Goal: Information Seeking & Learning: Learn about a topic

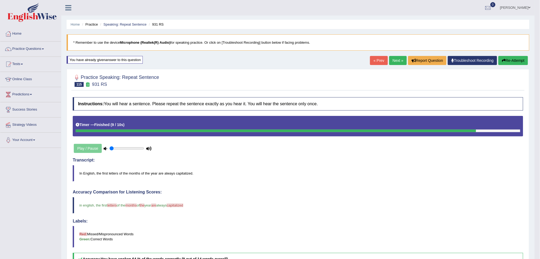
click at [393, 62] on link "Next »" at bounding box center [398, 60] width 18 height 9
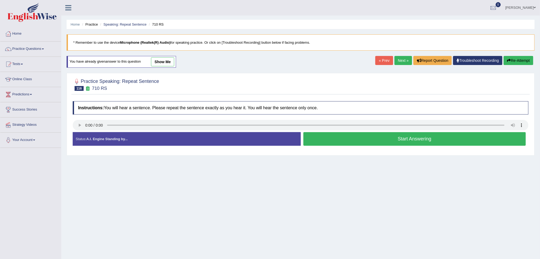
click at [441, 139] on button "Start Answering" at bounding box center [415, 139] width 223 height 14
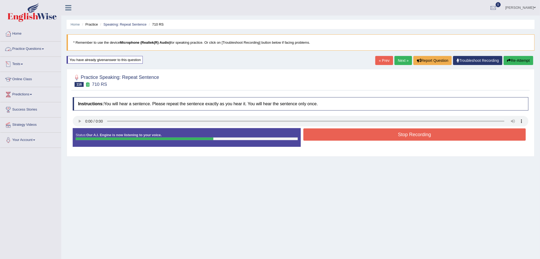
click at [27, 47] on link "Practice Questions" at bounding box center [30, 48] width 61 height 13
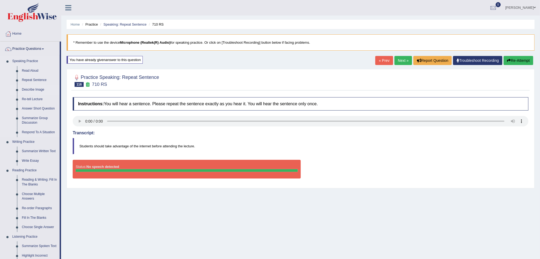
click at [34, 90] on link "Describe Image" at bounding box center [39, 90] width 40 height 10
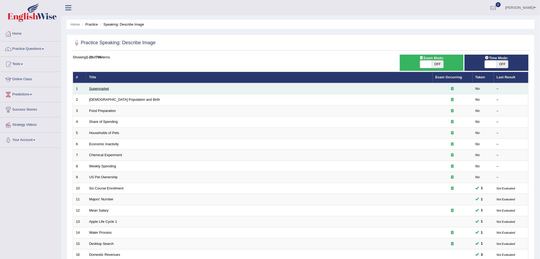
click at [102, 88] on link "Supermarket" at bounding box center [99, 89] width 20 height 4
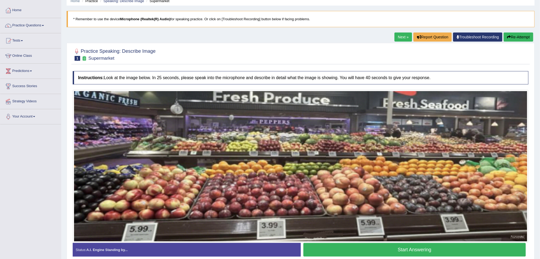
scroll to position [48, 0]
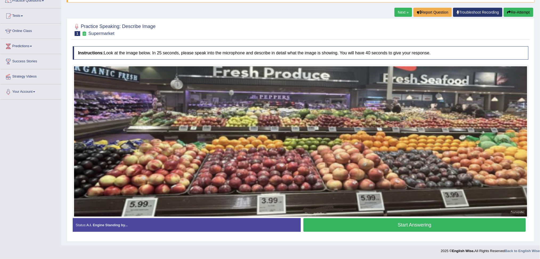
click at [419, 226] on button "Start Answering" at bounding box center [415, 225] width 223 height 14
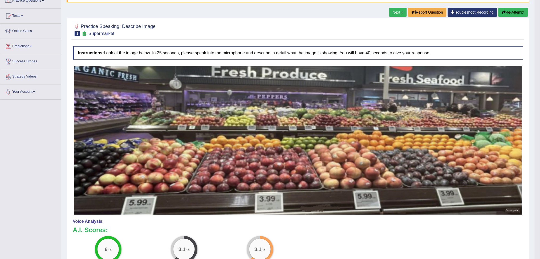
click at [510, 13] on button "Re-Attempt" at bounding box center [514, 12] width 30 height 9
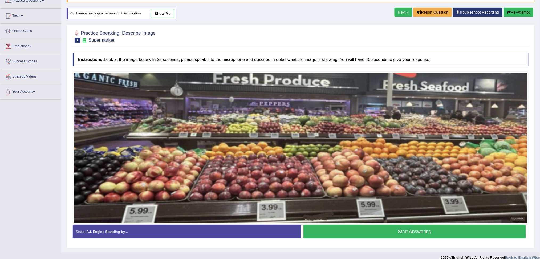
scroll to position [55, 0]
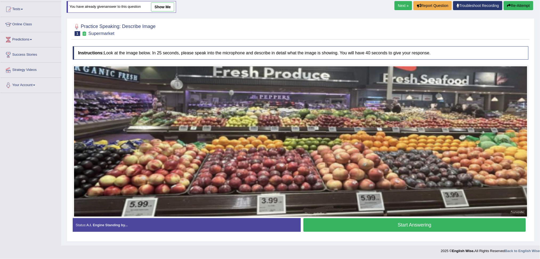
click at [423, 227] on button "Start Answering" at bounding box center [415, 225] width 223 height 14
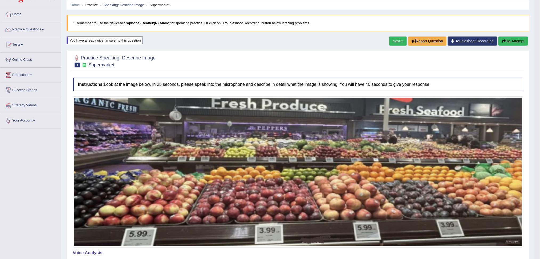
scroll to position [15, 0]
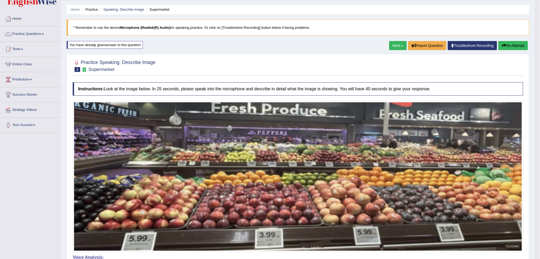
drag, startPoint x: 395, startPoint y: 46, endPoint x: 389, endPoint y: 51, distance: 8.2
click at [395, 46] on link "Next »" at bounding box center [398, 45] width 18 height 9
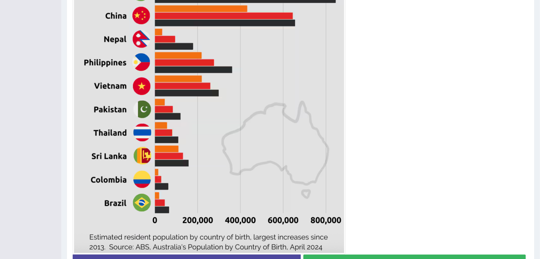
scroll to position [242, 0]
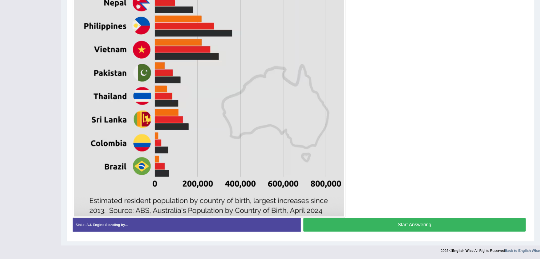
click at [399, 227] on button "Start Answering" at bounding box center [415, 225] width 223 height 14
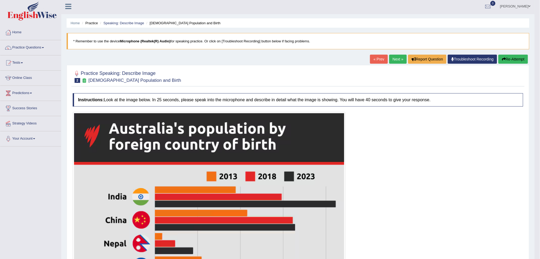
scroll to position [0, 0]
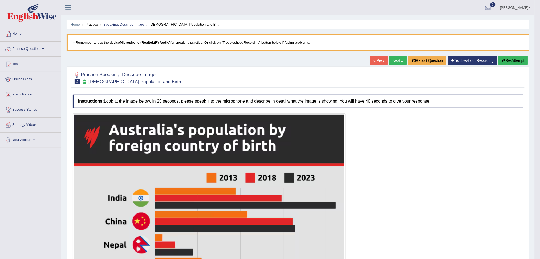
click at [514, 61] on button "Re-Attempt" at bounding box center [514, 60] width 30 height 9
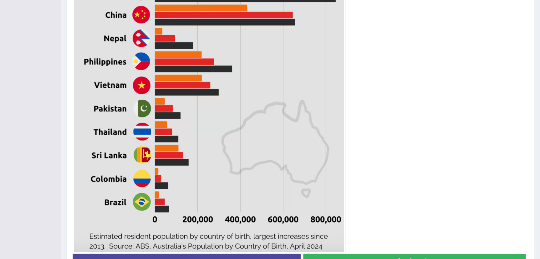
scroll to position [249, 0]
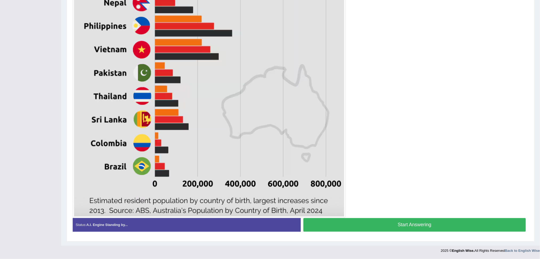
click at [424, 224] on button "Start Answering" at bounding box center [415, 225] width 223 height 14
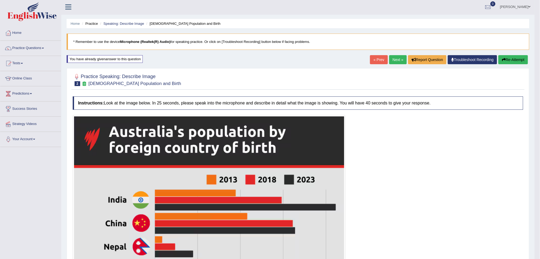
scroll to position [0, 0]
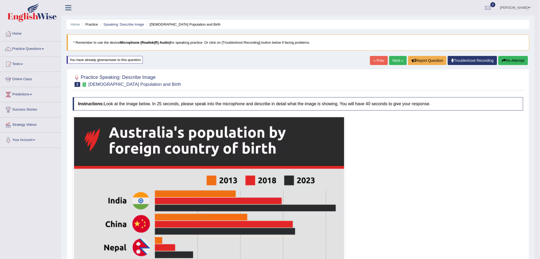
click at [397, 60] on link "Next »" at bounding box center [398, 60] width 18 height 9
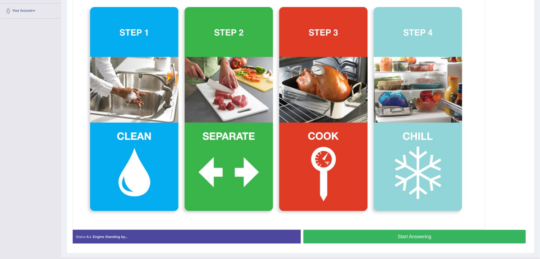
scroll to position [141, 0]
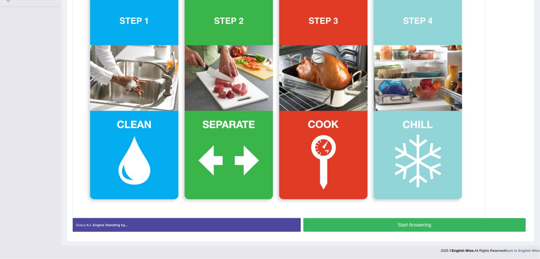
click at [399, 227] on button "Start Answering" at bounding box center [415, 225] width 223 height 14
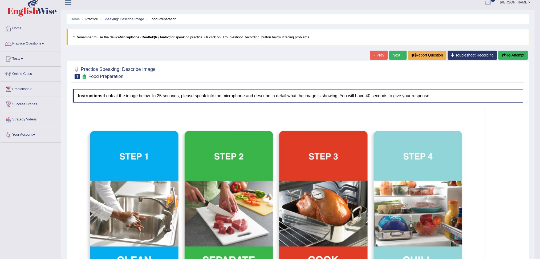
scroll to position [4, 0]
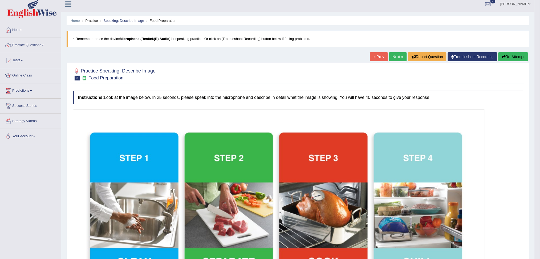
click at [398, 55] on link "Next »" at bounding box center [398, 56] width 18 height 9
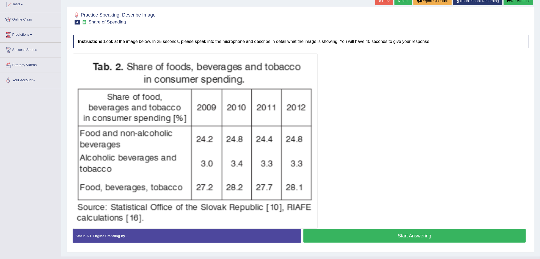
scroll to position [71, 0]
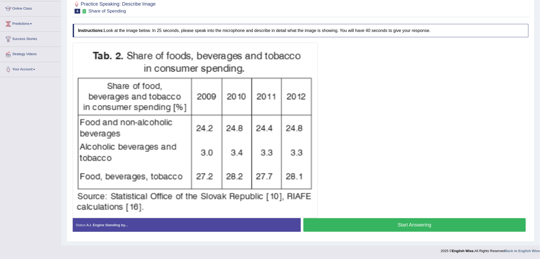
click at [424, 225] on button "Start Answering" at bounding box center [415, 225] width 223 height 14
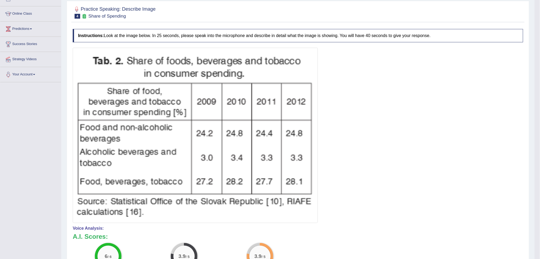
scroll to position [35, 0]
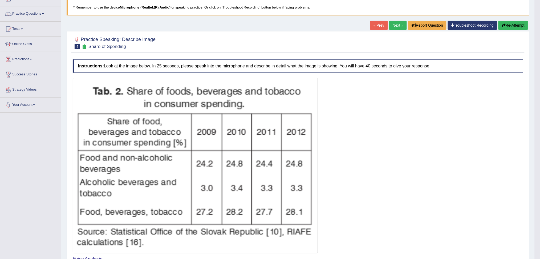
click at [392, 25] on link "Next »" at bounding box center [398, 25] width 18 height 9
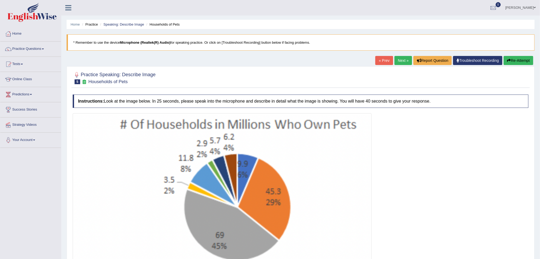
scroll to position [71, 0]
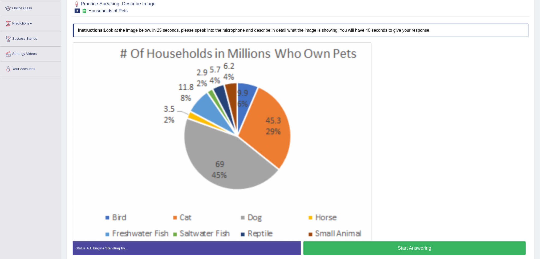
click at [431, 252] on button "Start Answering" at bounding box center [415, 248] width 223 height 14
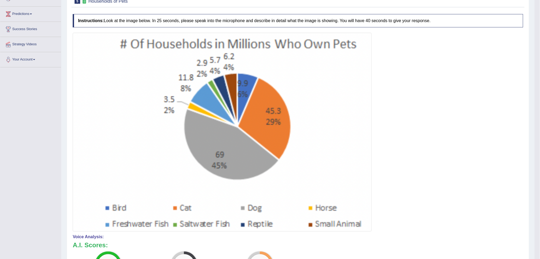
scroll to position [0, 0]
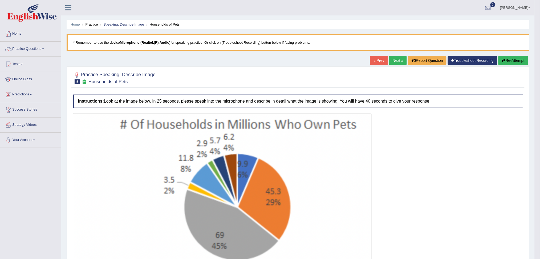
click at [400, 58] on link "Next »" at bounding box center [398, 60] width 18 height 9
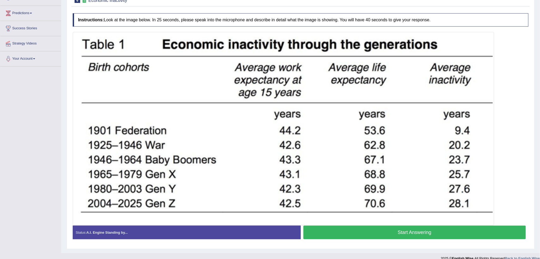
scroll to position [89, 0]
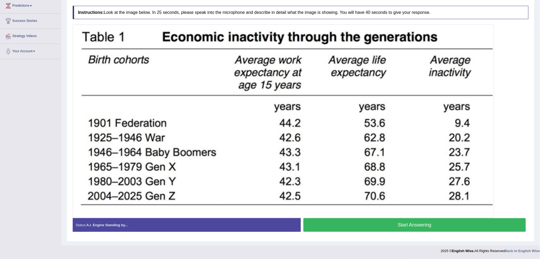
click at [421, 226] on button "Start Answering" at bounding box center [415, 225] width 223 height 14
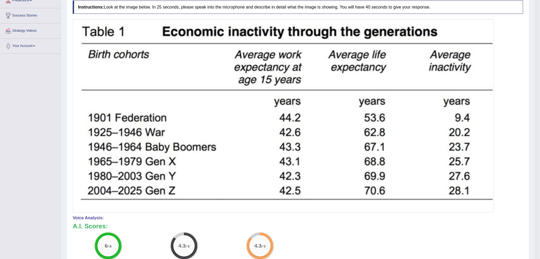
scroll to position [58, 0]
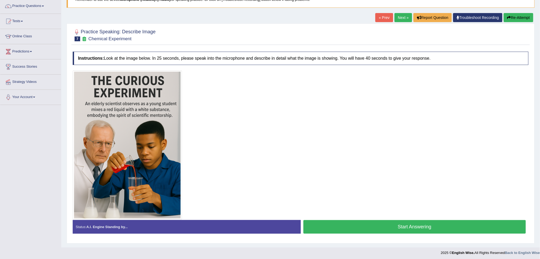
scroll to position [45, 0]
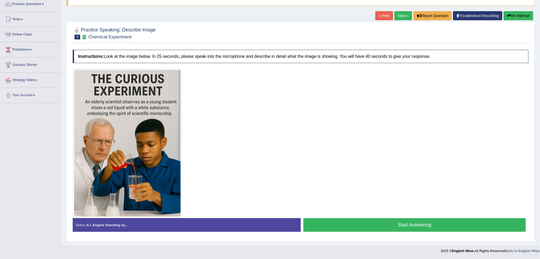
click at [414, 227] on button "Start Answering" at bounding box center [415, 225] width 223 height 14
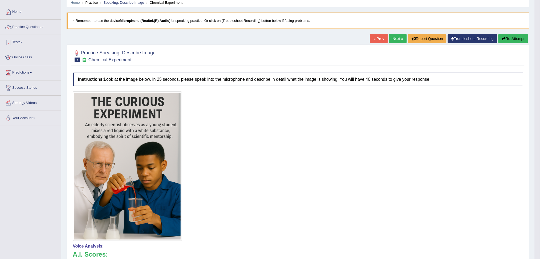
scroll to position [9, 0]
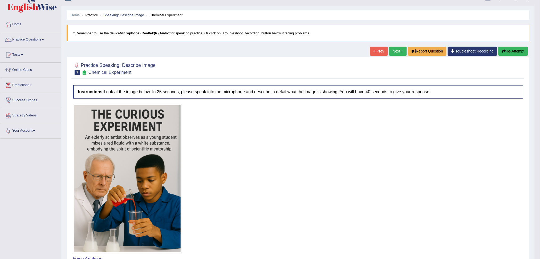
click at [396, 48] on link "Next »" at bounding box center [398, 51] width 18 height 9
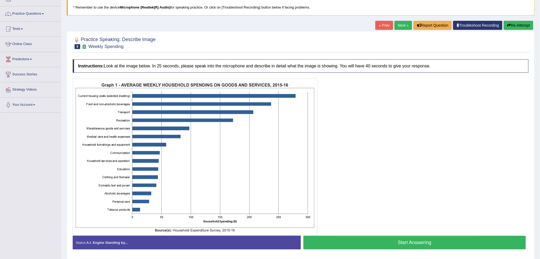
scroll to position [35, 0]
click at [438, 240] on button "Start Answering" at bounding box center [415, 243] width 223 height 14
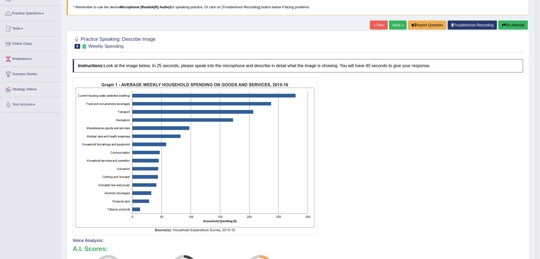
click at [515, 25] on button "Re-Attempt" at bounding box center [514, 25] width 30 height 9
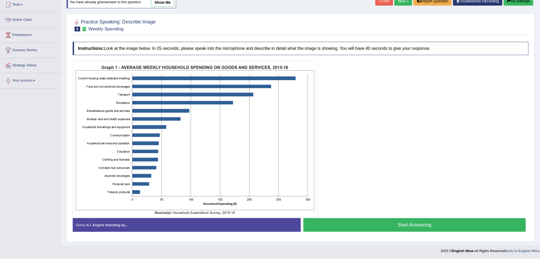
click at [393, 227] on button "Start Answering" at bounding box center [415, 225] width 223 height 14
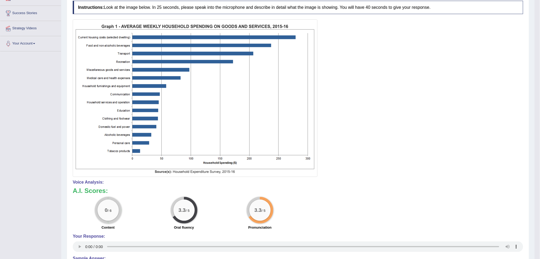
scroll to position [56, 0]
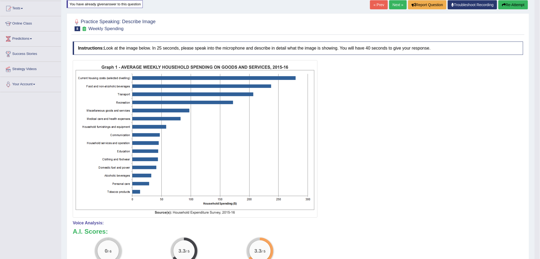
click at [517, 6] on button "Re-Attempt" at bounding box center [514, 4] width 30 height 9
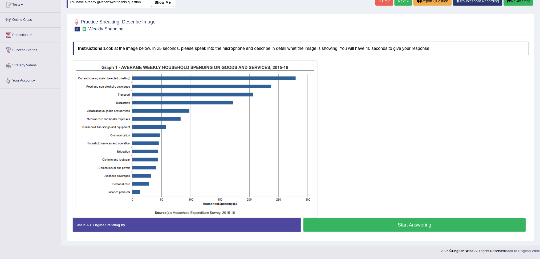
drag, startPoint x: 395, startPoint y: 223, endPoint x: 347, endPoint y: 213, distance: 49.6
click at [395, 224] on button "Start Answering" at bounding box center [415, 225] width 223 height 14
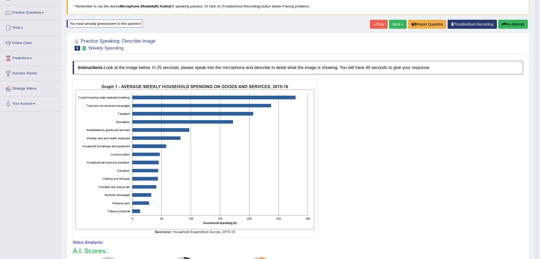
scroll to position [24, 0]
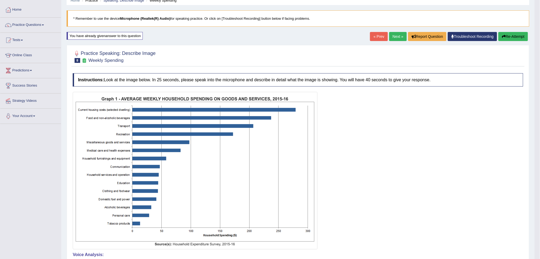
click at [510, 36] on button "Re-Attempt" at bounding box center [514, 36] width 30 height 9
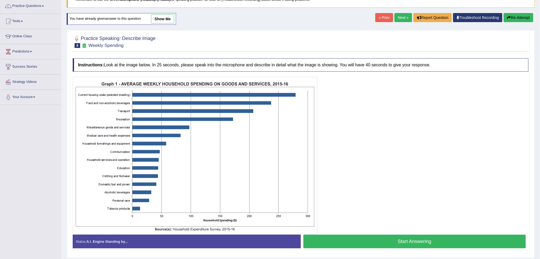
scroll to position [60, 0]
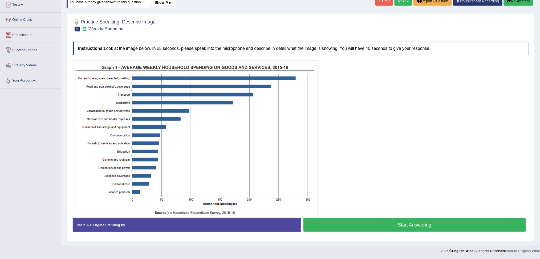
click at [403, 228] on button "Start Answering" at bounding box center [415, 225] width 223 height 14
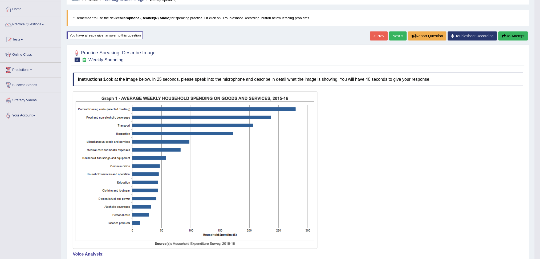
scroll to position [20, 0]
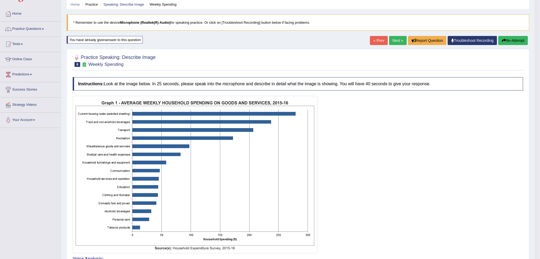
click at [395, 39] on link "Next »" at bounding box center [398, 40] width 18 height 9
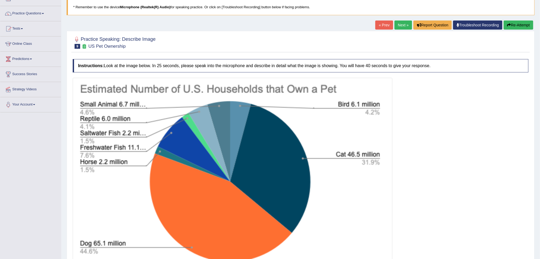
scroll to position [86, 0]
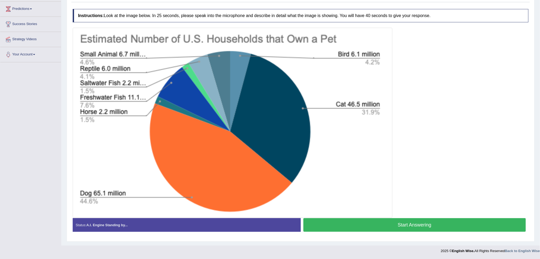
click at [449, 226] on button "Start Answering" at bounding box center [415, 225] width 223 height 14
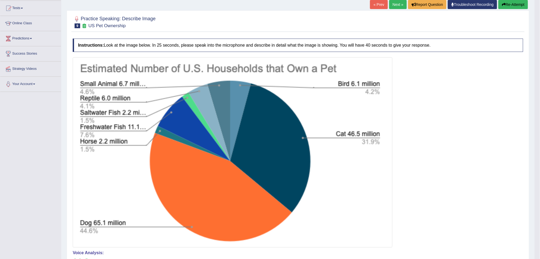
scroll to position [15, 0]
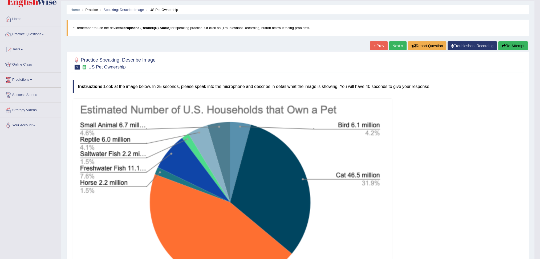
click at [398, 45] on link "Next »" at bounding box center [398, 45] width 18 height 9
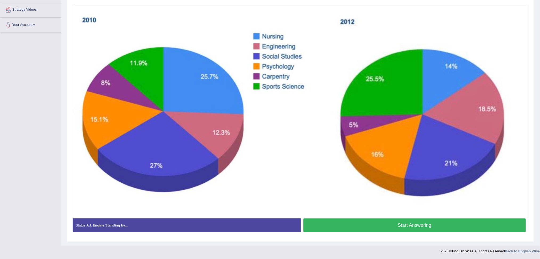
scroll to position [116, 0]
click at [402, 225] on button "Start Answering" at bounding box center [415, 225] width 223 height 14
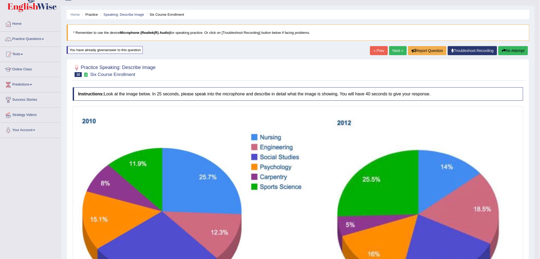
scroll to position [9, 0]
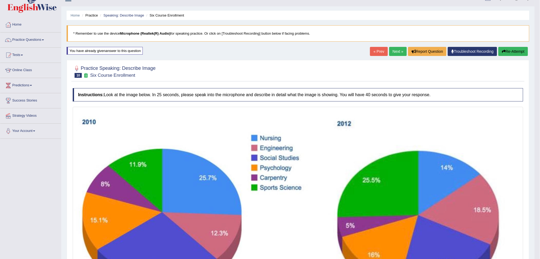
click at [396, 50] on link "Next »" at bounding box center [398, 51] width 18 height 9
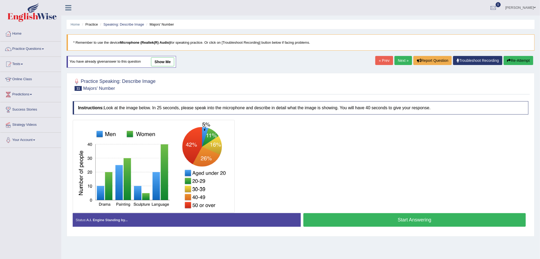
click at [431, 223] on button "Start Answering" at bounding box center [415, 220] width 223 height 14
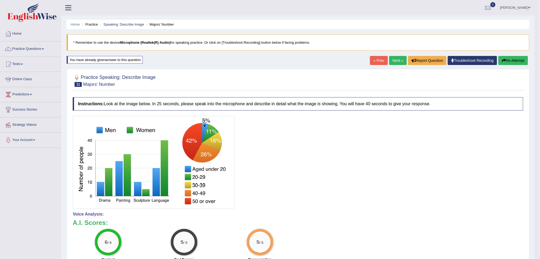
click at [395, 62] on link "Next »" at bounding box center [398, 60] width 18 height 9
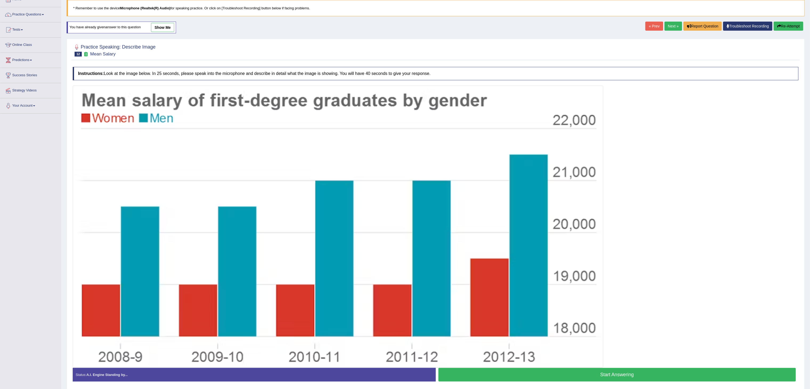
scroll to position [53, 0]
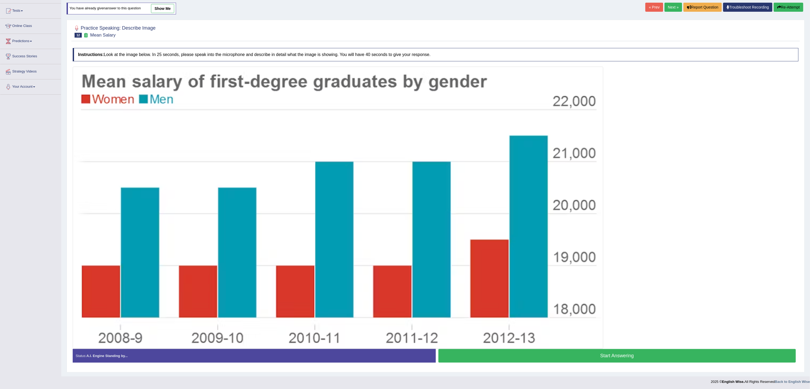
click at [540, 259] on button "Start Answering" at bounding box center [618, 356] width 358 height 14
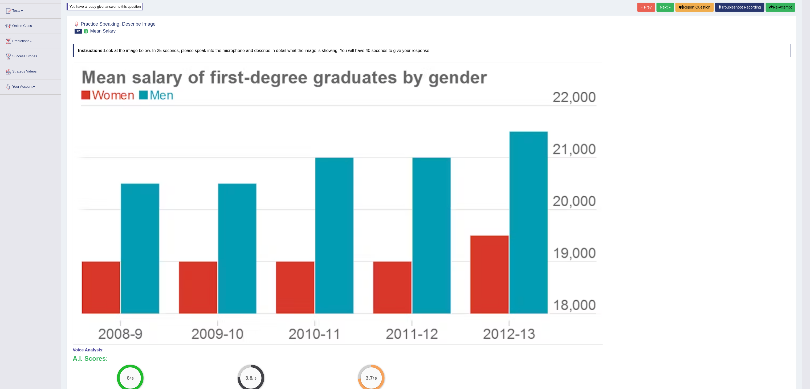
click at [540, 8] on button "Re-Attempt" at bounding box center [781, 7] width 30 height 9
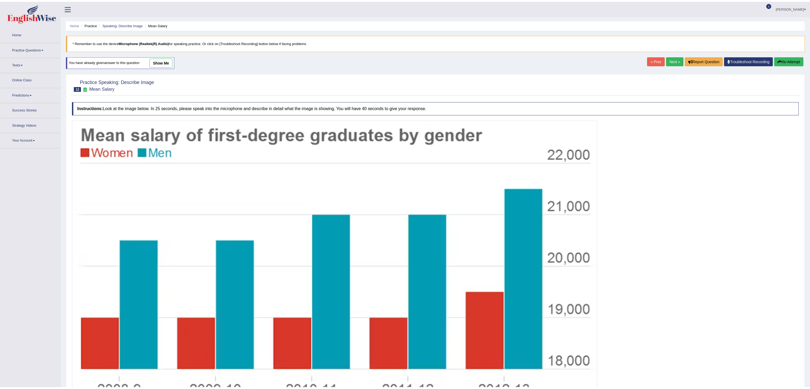
scroll to position [53, 0]
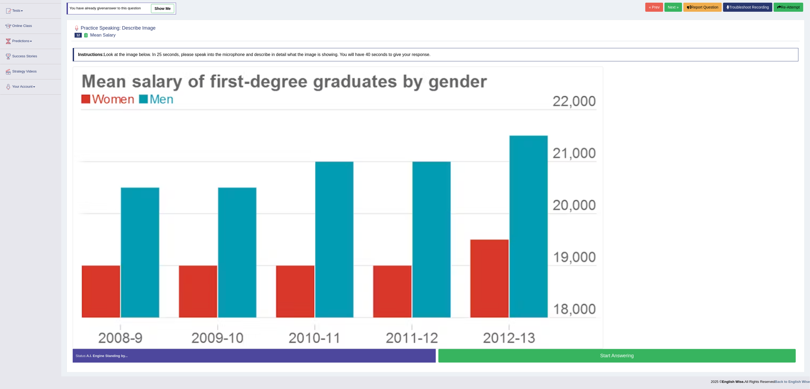
click at [610, 356] on button "Start Answering" at bounding box center [618, 356] width 358 height 14
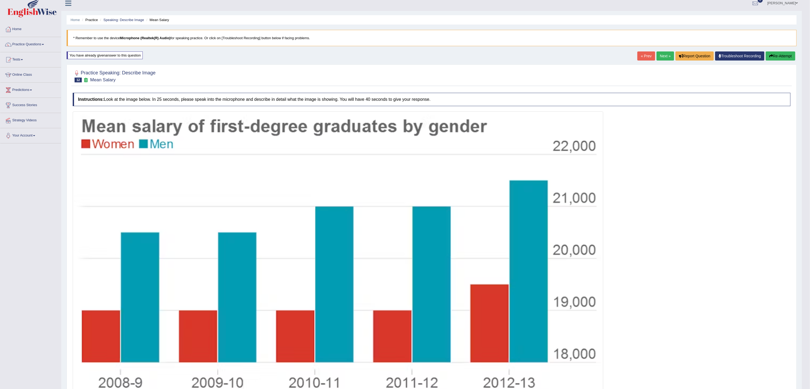
scroll to position [0, 0]
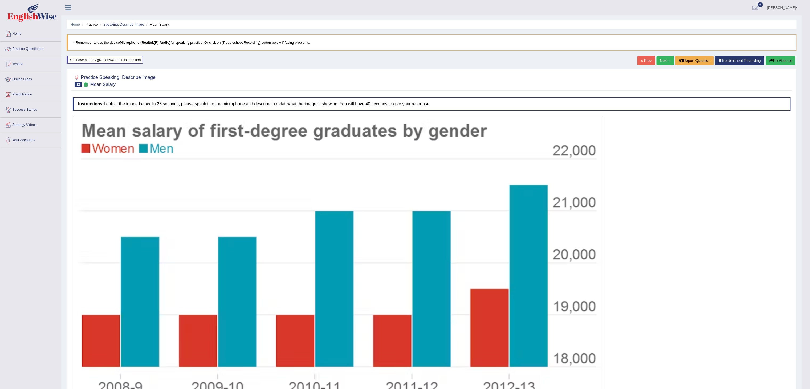
drag, startPoint x: 662, startPoint y: 60, endPoint x: 661, endPoint y: 66, distance: 6.1
click at [662, 60] on link "Next »" at bounding box center [666, 60] width 18 height 9
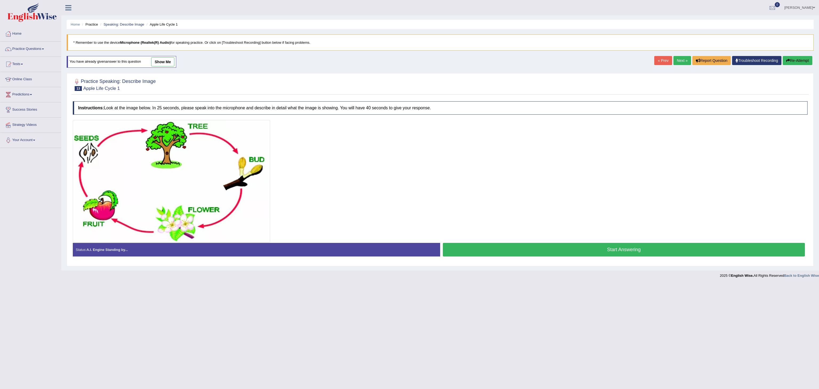
click at [677, 60] on link "Next »" at bounding box center [682, 60] width 18 height 9
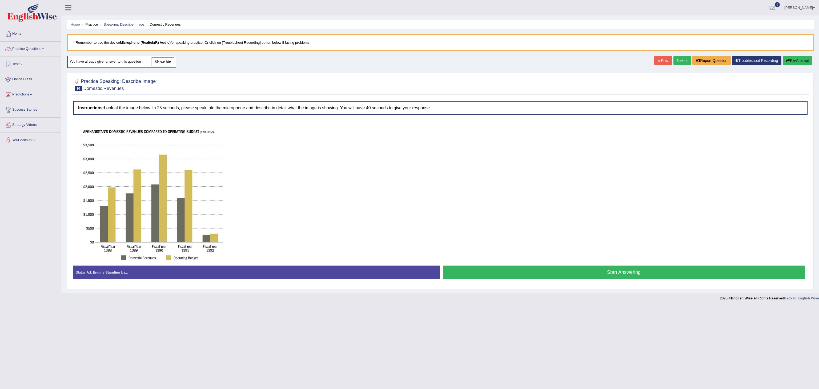
click at [677, 60] on link "Next »" at bounding box center [682, 60] width 18 height 9
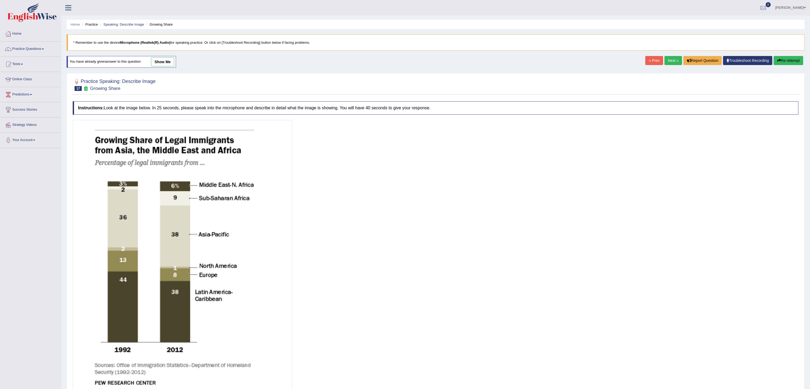
click at [677, 60] on link "Next »" at bounding box center [674, 60] width 18 height 9
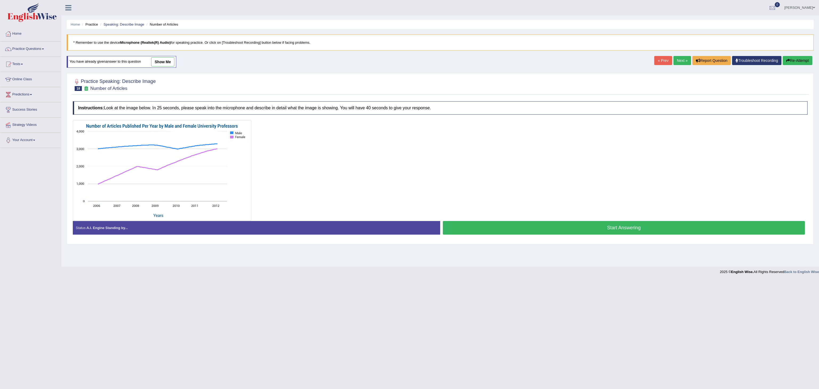
click at [677, 60] on link "Next »" at bounding box center [682, 60] width 18 height 9
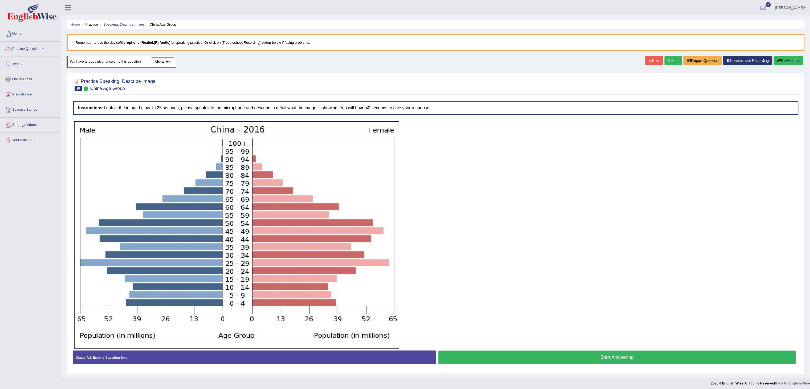
click at [677, 60] on link "Next »" at bounding box center [674, 60] width 18 height 9
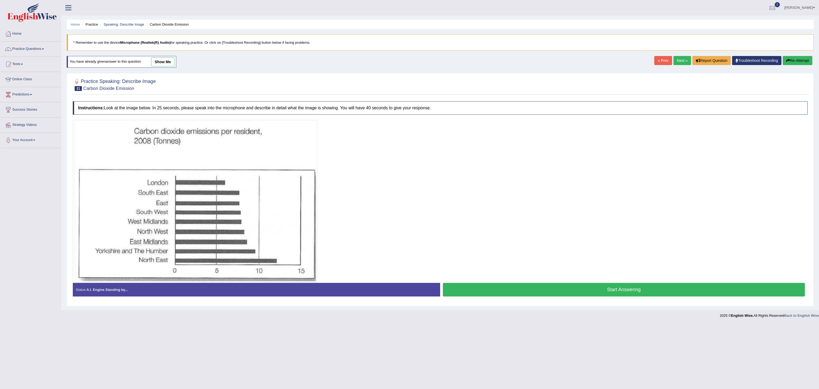
click at [677, 60] on link "Next »" at bounding box center [682, 60] width 18 height 9
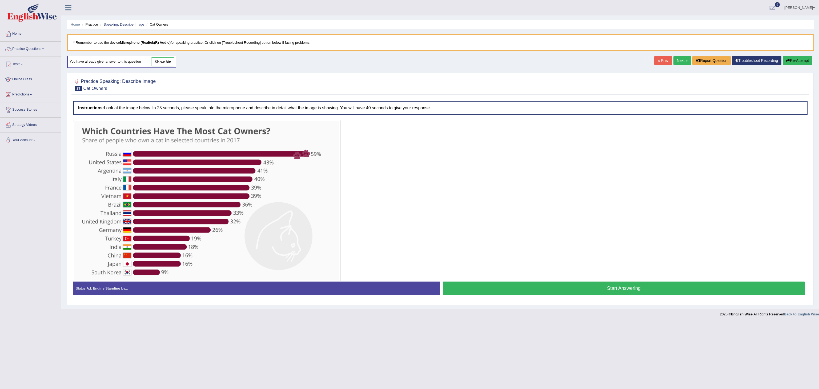
click at [677, 60] on link "Next »" at bounding box center [682, 60] width 18 height 9
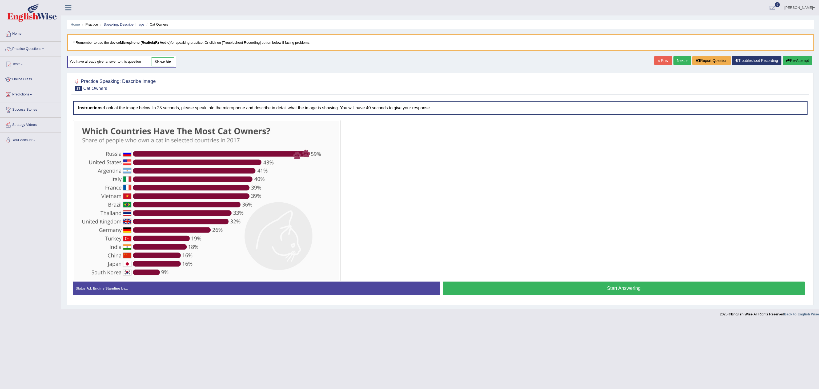
click at [677, 60] on link "Next »" at bounding box center [682, 60] width 18 height 9
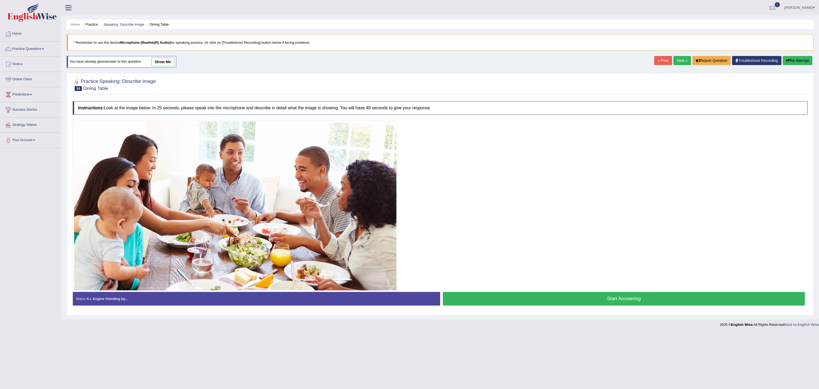
drag, startPoint x: 618, startPoint y: 300, endPoint x: 642, endPoint y: 262, distance: 44.9
click at [619, 300] on button "Start Answering" at bounding box center [624, 299] width 362 height 14
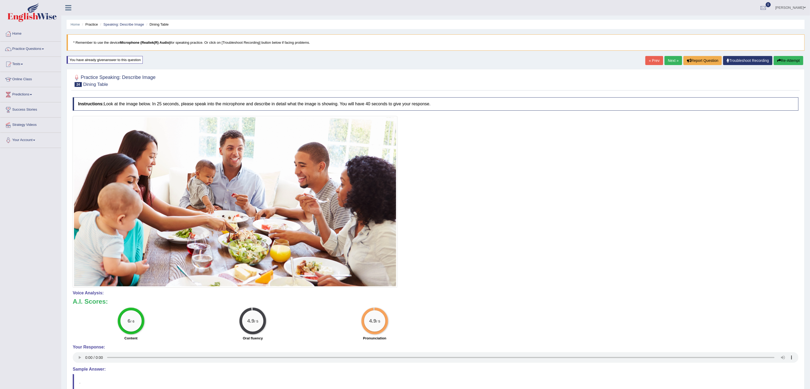
click at [670, 60] on link "Next »" at bounding box center [674, 60] width 18 height 9
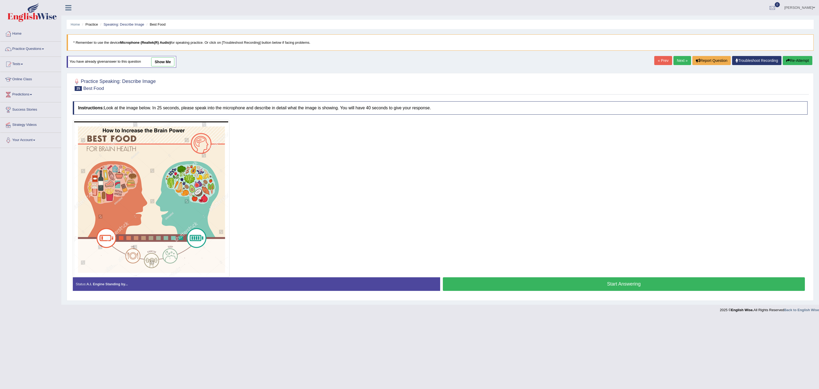
click at [676, 61] on link "Next »" at bounding box center [682, 60] width 18 height 9
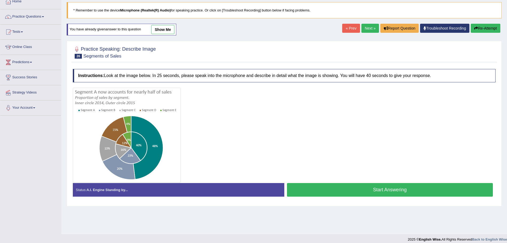
scroll to position [37, 0]
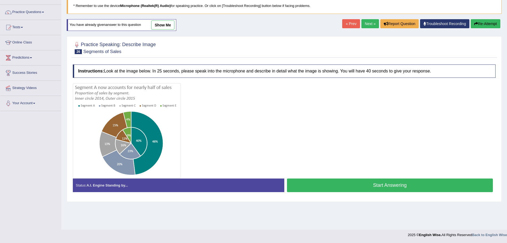
click at [397, 185] on button "Start Answering" at bounding box center [390, 186] width 206 height 14
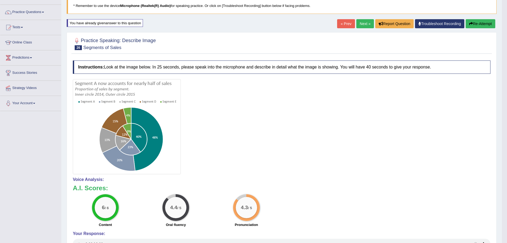
click at [365, 22] on link "Next »" at bounding box center [365, 23] width 18 height 9
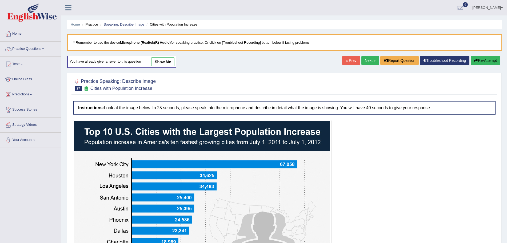
click at [369, 61] on link "Next »" at bounding box center [370, 60] width 18 height 9
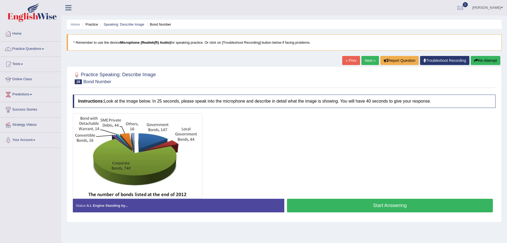
click at [369, 61] on link "Next »" at bounding box center [370, 60] width 18 height 9
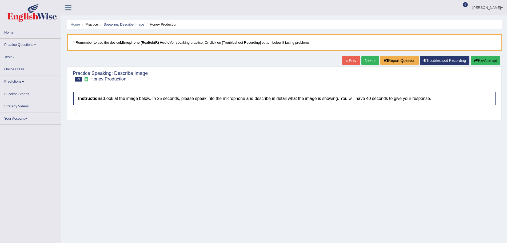
click at [369, 61] on link "Next »" at bounding box center [370, 60] width 18 height 9
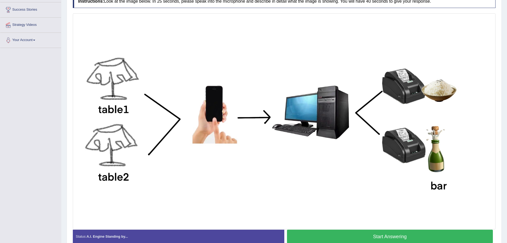
scroll to position [127, 0]
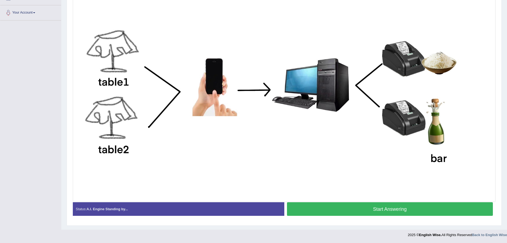
click at [437, 207] on button "Start Answering" at bounding box center [390, 209] width 206 height 14
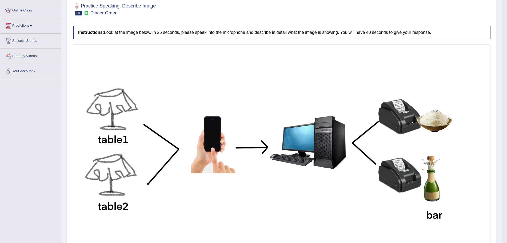
scroll to position [33, 0]
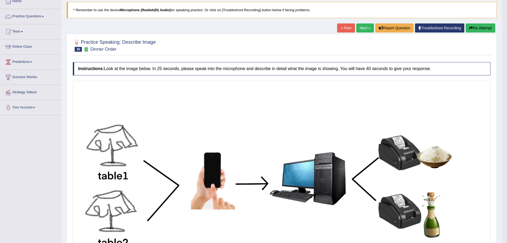
click at [365, 29] on link "Next »" at bounding box center [365, 27] width 18 height 9
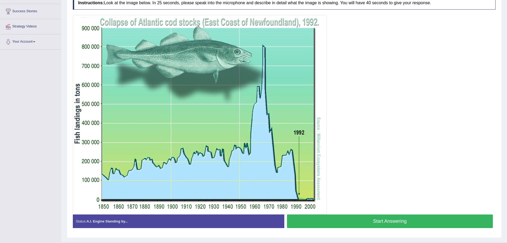
scroll to position [100, 0]
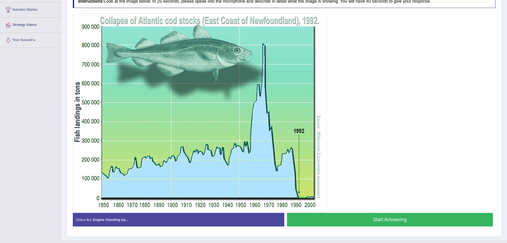
click at [437, 221] on button "Start Answering" at bounding box center [390, 220] width 206 height 14
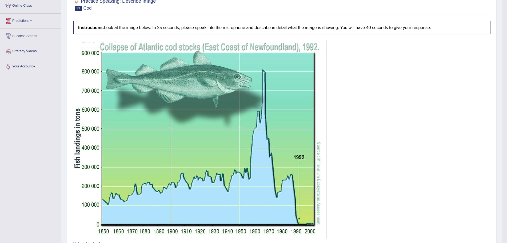
scroll to position [33, 0]
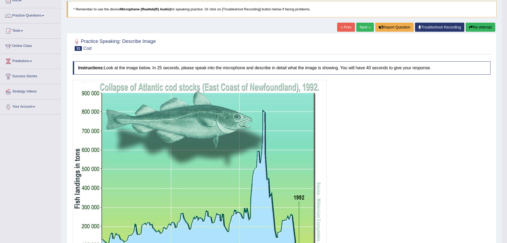
click at [360, 27] on link "Next »" at bounding box center [365, 27] width 18 height 9
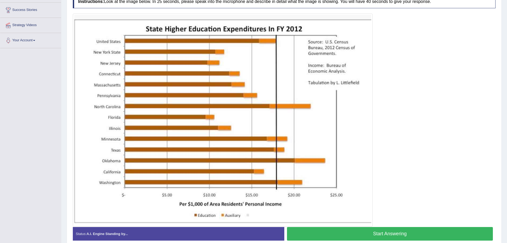
scroll to position [124, 0]
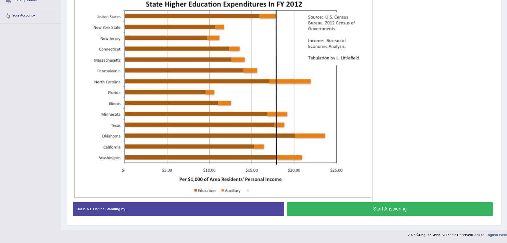
click at [399, 210] on button "Start Answering" at bounding box center [390, 209] width 206 height 14
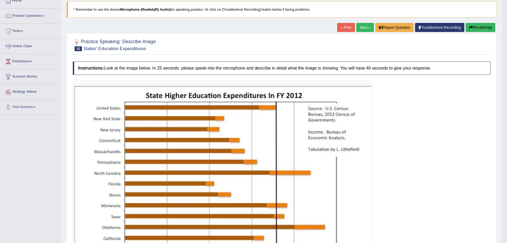
scroll to position [30, 0]
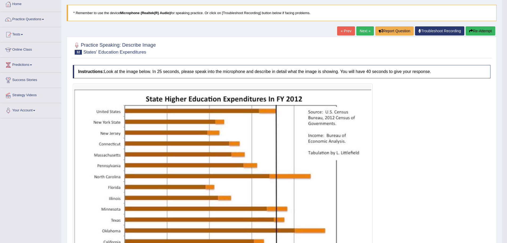
click at [362, 30] on link "Next »" at bounding box center [365, 30] width 18 height 9
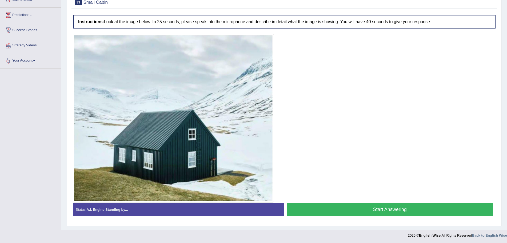
scroll to position [80, 0]
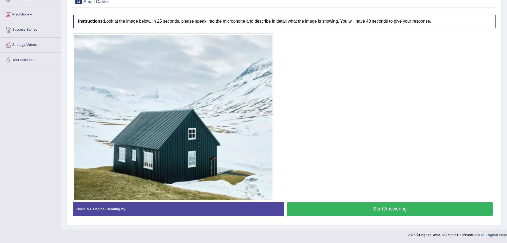
click at [383, 211] on button "Start Answering" at bounding box center [390, 209] width 206 height 14
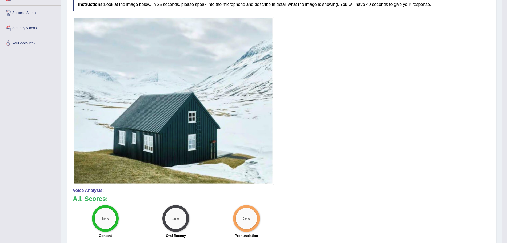
scroll to position [52, 0]
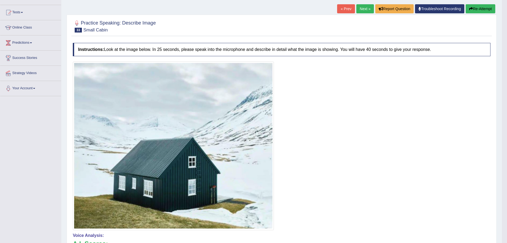
click at [366, 7] on link "Next »" at bounding box center [365, 8] width 18 height 9
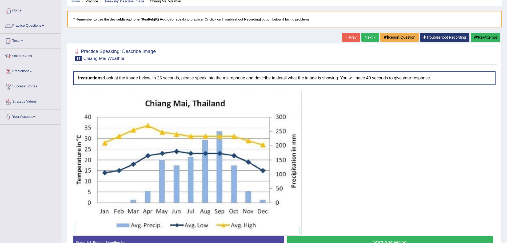
scroll to position [33, 0]
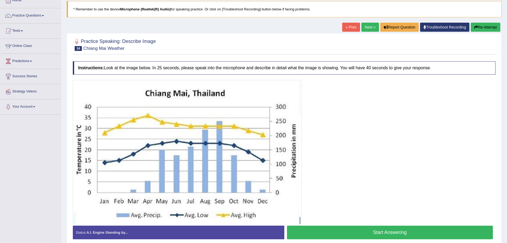
click at [388, 231] on button "Start Answering" at bounding box center [390, 233] width 206 height 14
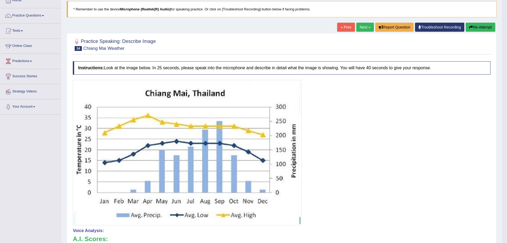
click at [362, 27] on link "Next »" at bounding box center [365, 27] width 18 height 9
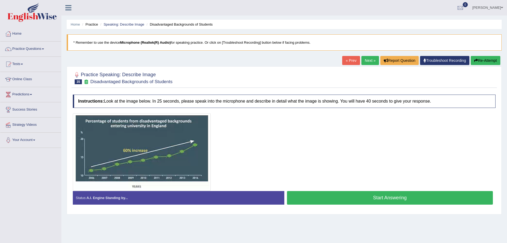
click at [395, 199] on button "Start Answering" at bounding box center [390, 198] width 206 height 14
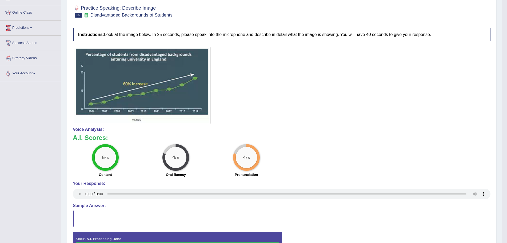
scroll to position [33, 0]
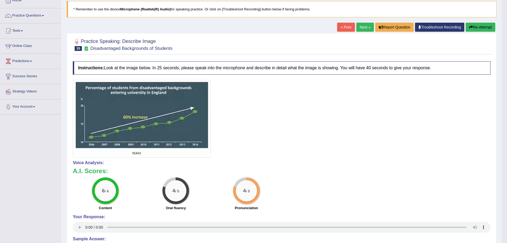
click at [361, 27] on link "Next »" at bounding box center [365, 27] width 18 height 9
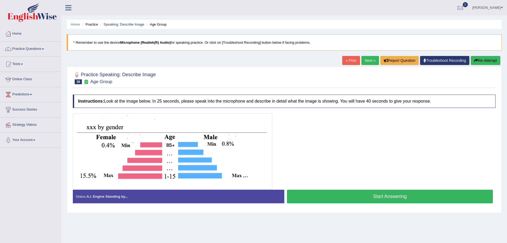
drag, startPoint x: 369, startPoint y: 196, endPoint x: 321, endPoint y: 185, distance: 49.1
click at [369, 196] on button "Start Answering" at bounding box center [390, 197] width 206 height 14
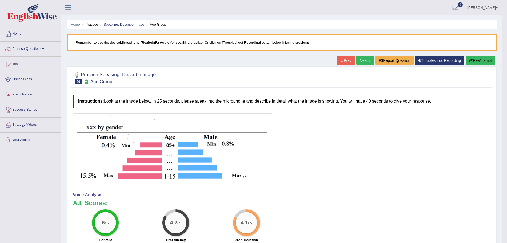
click at [366, 59] on link "Next »" at bounding box center [365, 60] width 18 height 9
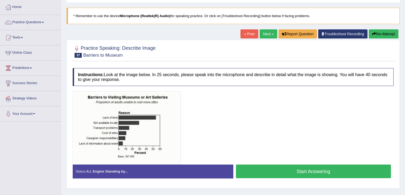
scroll to position [53, 0]
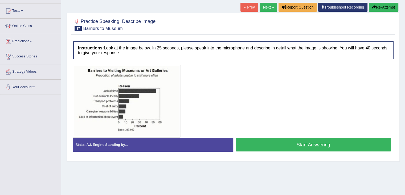
click at [300, 144] on button "Start Answering" at bounding box center [313, 145] width 155 height 14
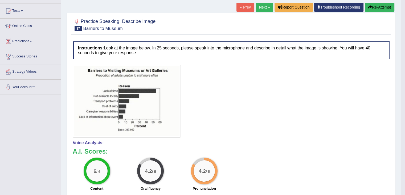
click at [264, 8] on link "Next »" at bounding box center [265, 7] width 18 height 9
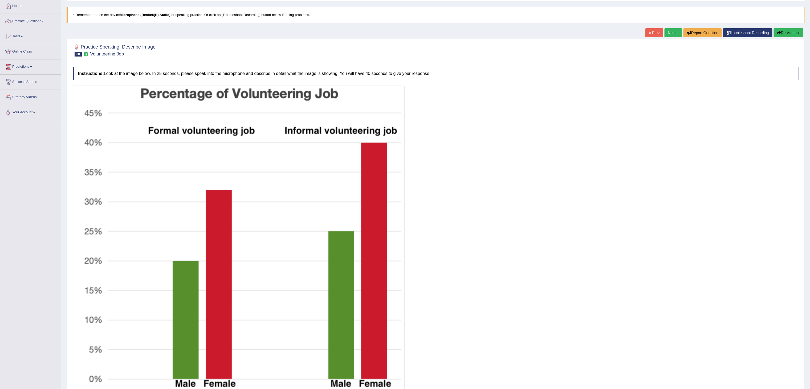
scroll to position [53, 0]
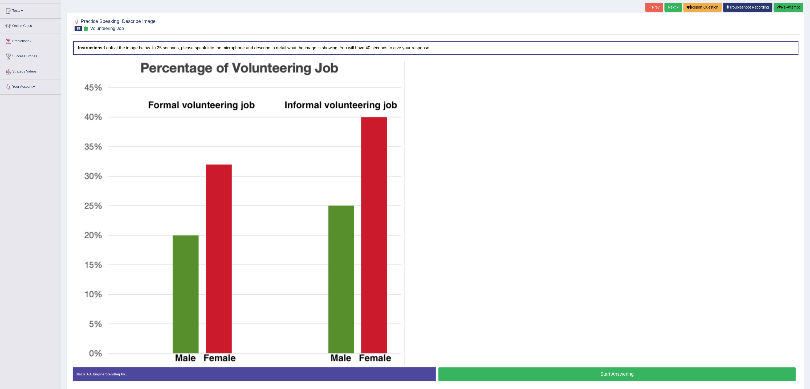
click at [405, 194] on button "Start Answering" at bounding box center [618, 374] width 358 height 14
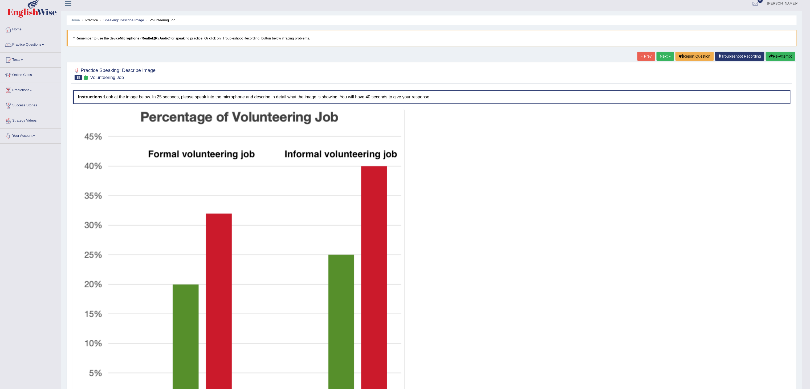
scroll to position [0, 0]
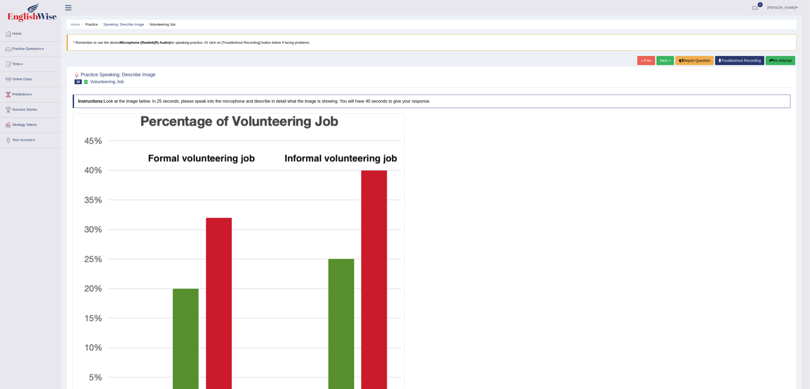
drag, startPoint x: 658, startPoint y: 61, endPoint x: 657, endPoint y: 65, distance: 3.5
click at [405, 61] on link "Next »" at bounding box center [666, 60] width 18 height 9
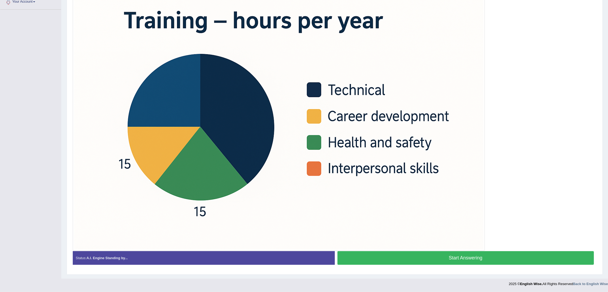
scroll to position [139, 0]
click at [459, 258] on button "Start Answering" at bounding box center [465, 258] width 257 height 14
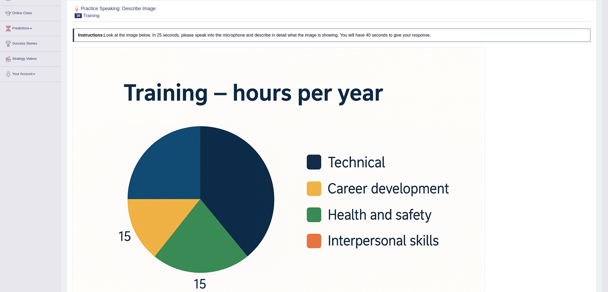
scroll to position [52, 0]
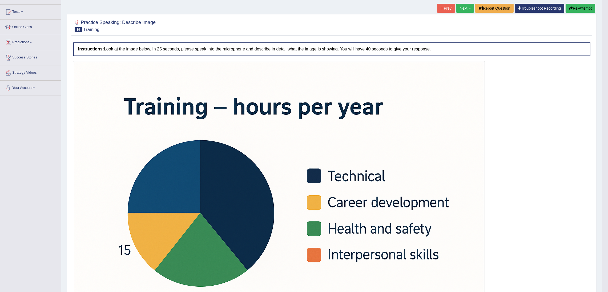
click at [588, 7] on button "Re-Attempt" at bounding box center [580, 8] width 30 height 9
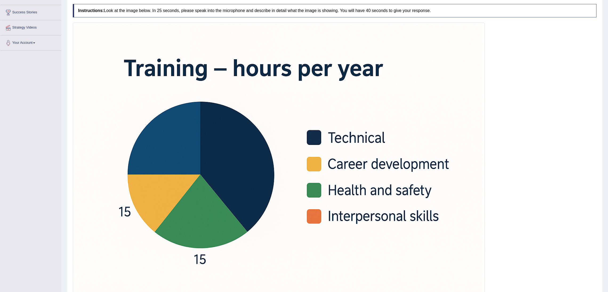
scroll to position [132, 0]
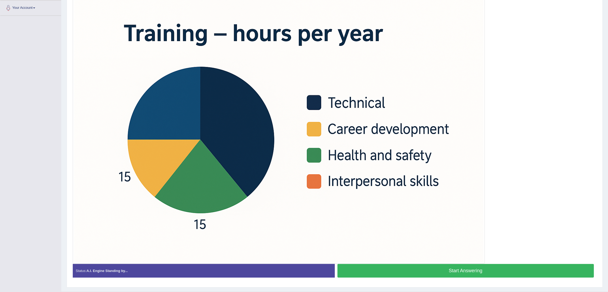
click at [462, 268] on button "Start Answering" at bounding box center [465, 271] width 257 height 14
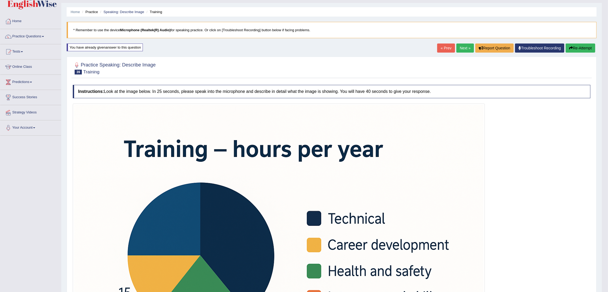
scroll to position [12, 0]
click at [464, 49] on link "Next »" at bounding box center [465, 48] width 18 height 9
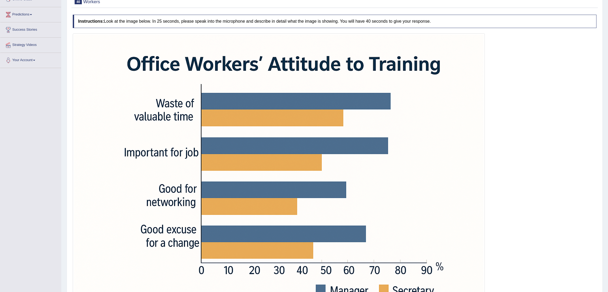
scroll to position [120, 0]
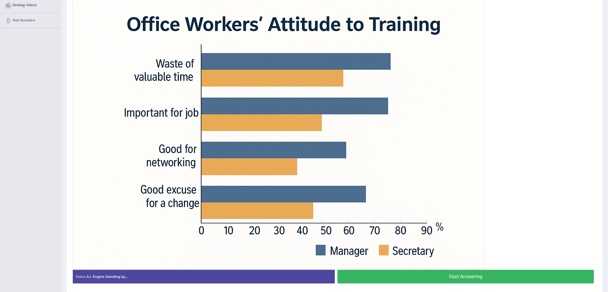
click at [464, 281] on button "Start Answering" at bounding box center [465, 276] width 257 height 14
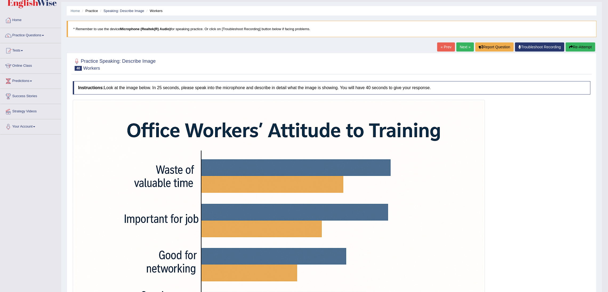
scroll to position [0, 0]
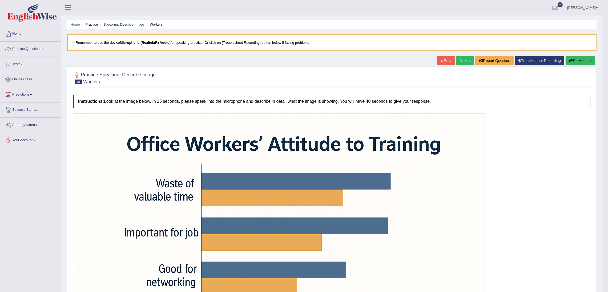
click at [464, 61] on link "Next »" at bounding box center [465, 60] width 18 height 9
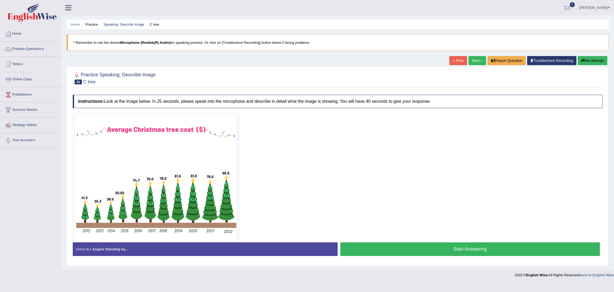
click at [466, 249] on button "Start Answering" at bounding box center [470, 249] width 260 height 14
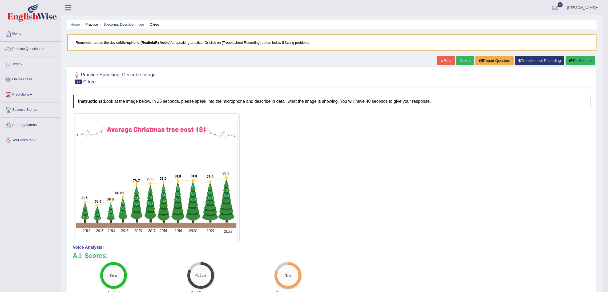
scroll to position [40, 0]
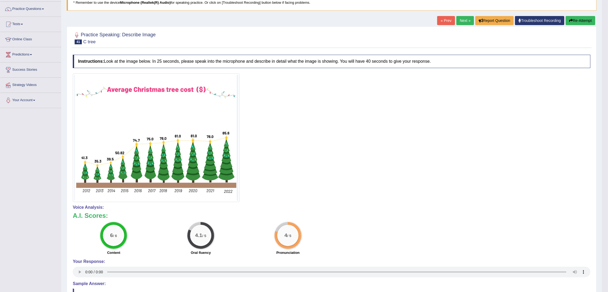
click at [461, 21] on link "Next »" at bounding box center [465, 20] width 18 height 9
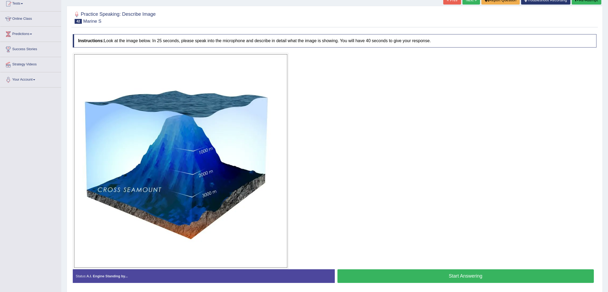
scroll to position [79, 0]
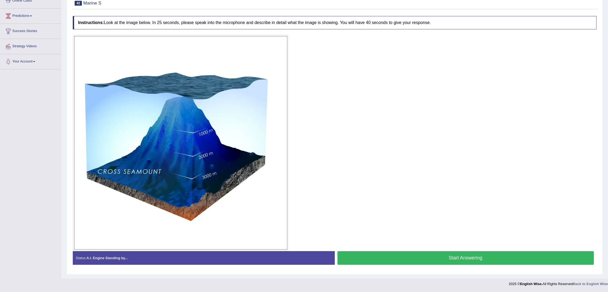
click at [454, 258] on button "Start Answering" at bounding box center [465, 258] width 257 height 14
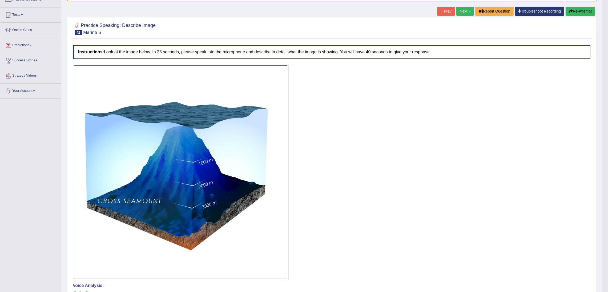
scroll to position [44, 0]
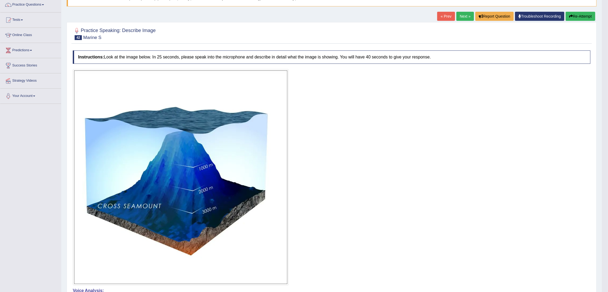
click at [461, 17] on link "Next »" at bounding box center [465, 16] width 18 height 9
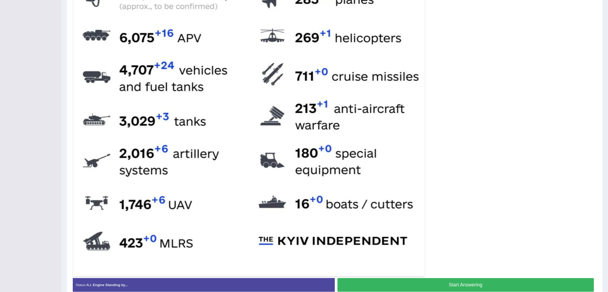
scroll to position [217, 0]
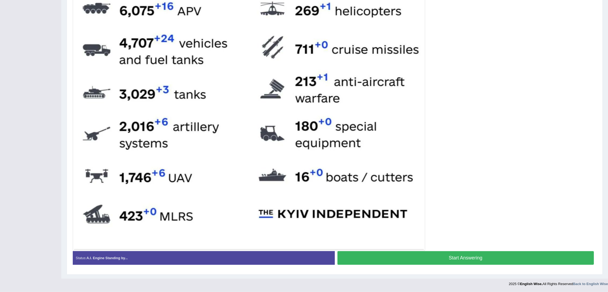
click at [488, 261] on button "Start Answering" at bounding box center [465, 258] width 257 height 14
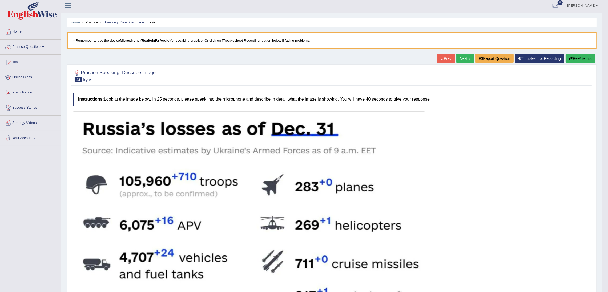
scroll to position [0, 0]
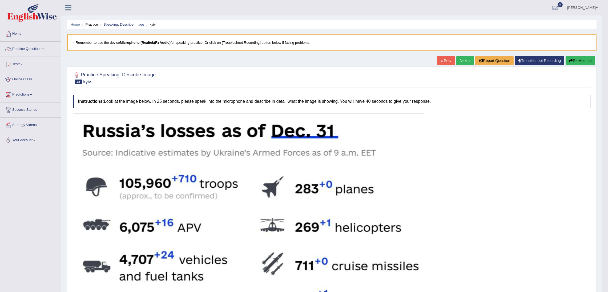
click at [581, 60] on button "Re-Attempt" at bounding box center [580, 60] width 30 height 9
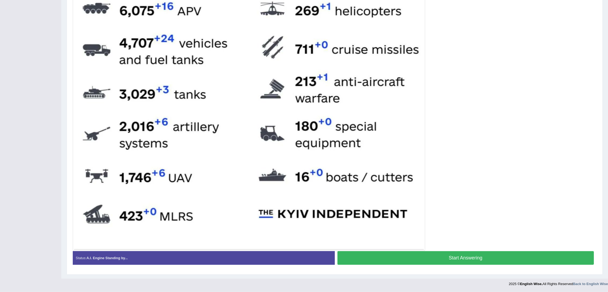
drag, startPoint x: 473, startPoint y: 258, endPoint x: 401, endPoint y: 232, distance: 76.5
click at [473, 258] on button "Start Answering" at bounding box center [465, 258] width 257 height 14
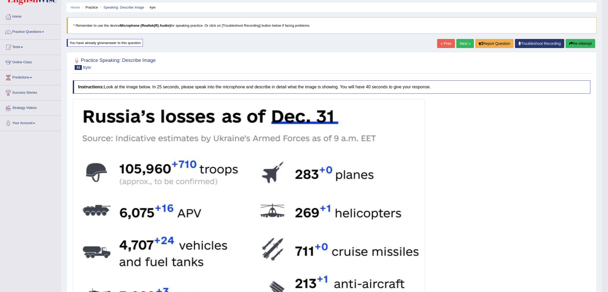
scroll to position [17, 0]
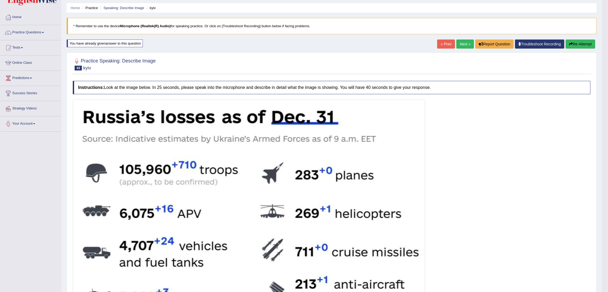
click at [463, 43] on link "Next »" at bounding box center [465, 43] width 18 height 9
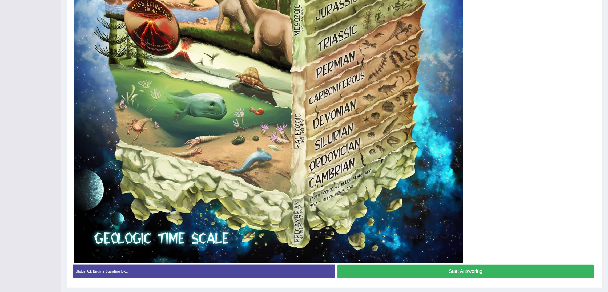
scroll to position [412, 0]
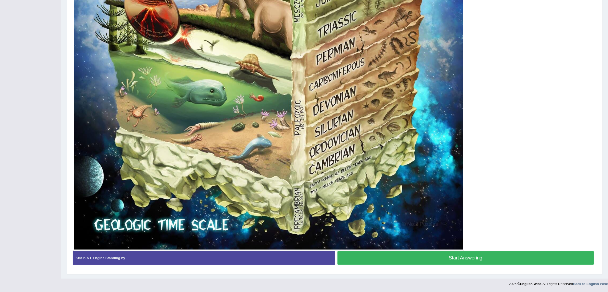
click at [456, 257] on button "Start Answering" at bounding box center [465, 258] width 257 height 14
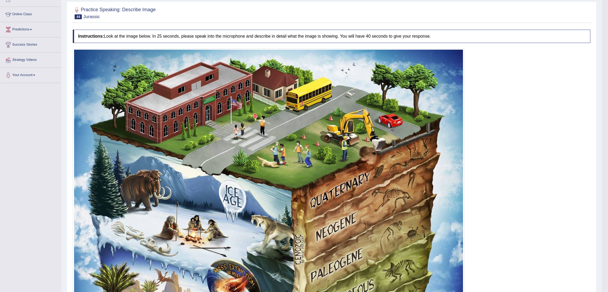
scroll to position [57, 0]
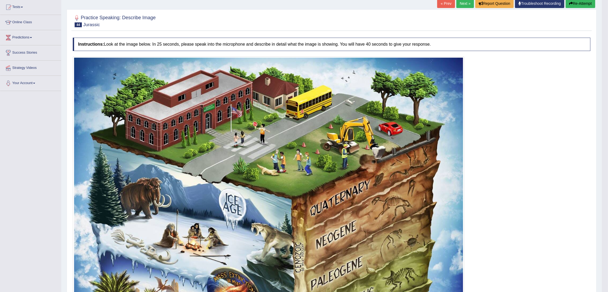
click at [462, 3] on link "Next »" at bounding box center [465, 3] width 18 height 9
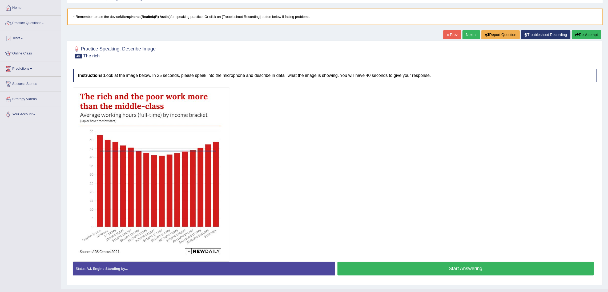
scroll to position [37, 0]
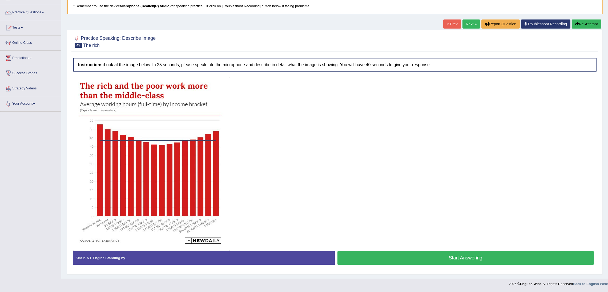
click at [455, 257] on button "Start Answering" at bounding box center [465, 258] width 257 height 14
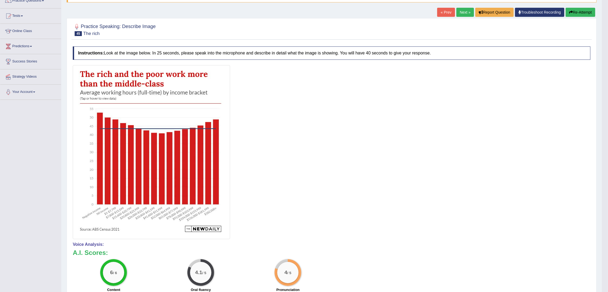
scroll to position [0, 0]
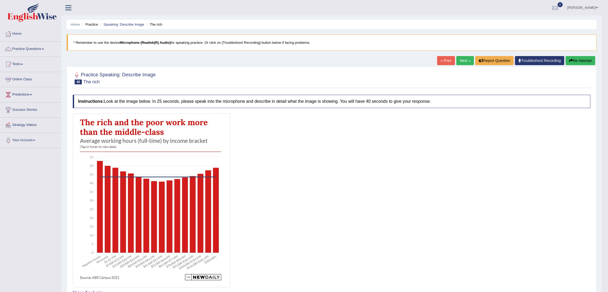
drag, startPoint x: 462, startPoint y: 62, endPoint x: 460, endPoint y: 63, distance: 3.1
click at [462, 62] on link "Next »" at bounding box center [465, 60] width 18 height 9
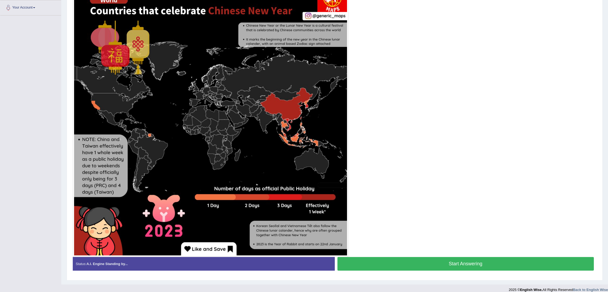
scroll to position [139, 0]
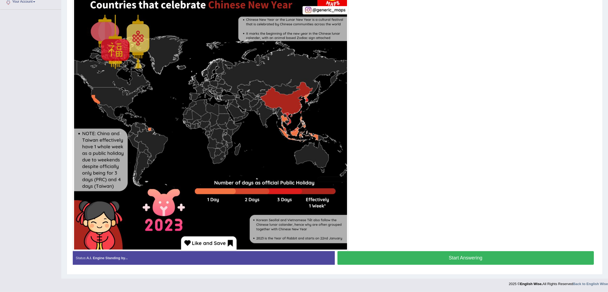
click at [443, 258] on button "Start Answering" at bounding box center [465, 258] width 257 height 14
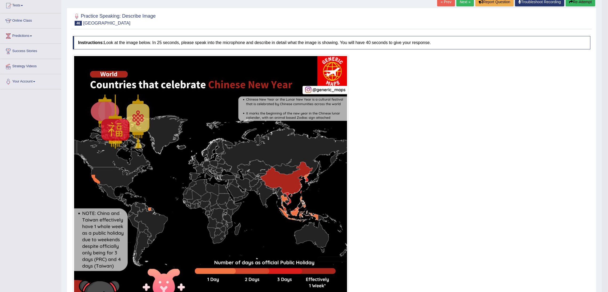
scroll to position [24, 0]
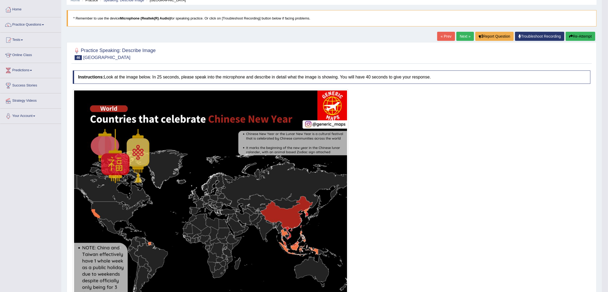
click at [459, 38] on link "Next »" at bounding box center [465, 36] width 18 height 9
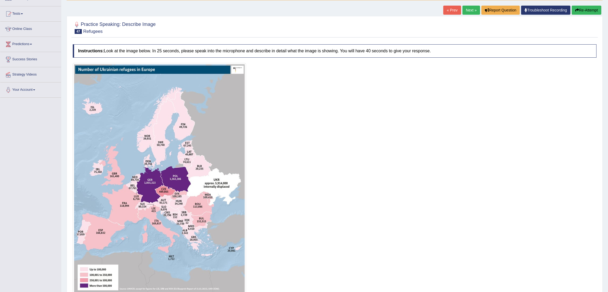
scroll to position [80, 0]
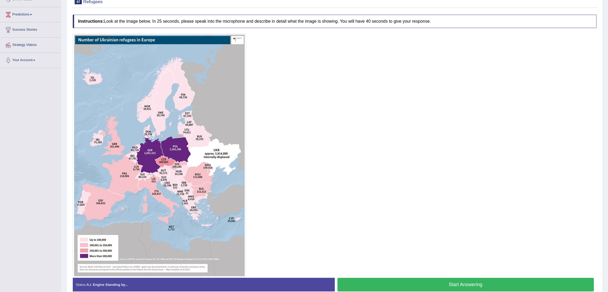
drag, startPoint x: 424, startPoint y: 286, endPoint x: 355, endPoint y: 254, distance: 76.1
click at [423, 286] on button "Start Answering" at bounding box center [465, 284] width 257 height 14
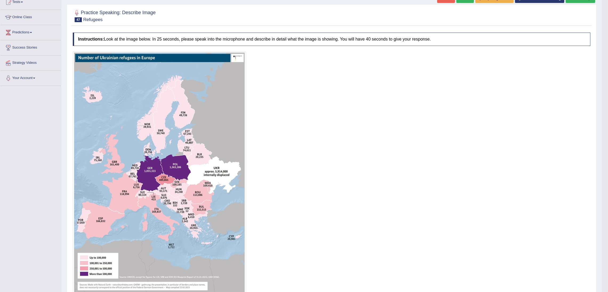
scroll to position [32, 0]
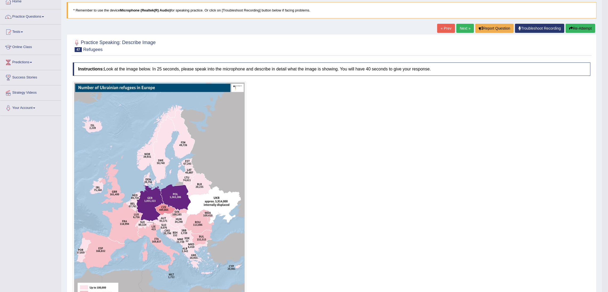
click at [463, 30] on link "Next »" at bounding box center [465, 28] width 18 height 9
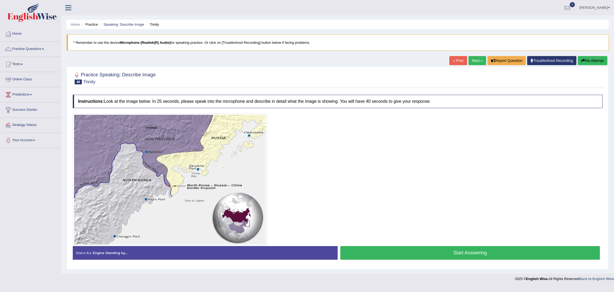
click at [502, 253] on button "Start Answering" at bounding box center [470, 253] width 260 height 14
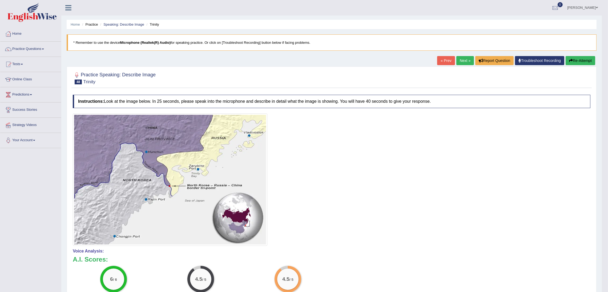
click at [462, 59] on link "Next »" at bounding box center [465, 60] width 18 height 9
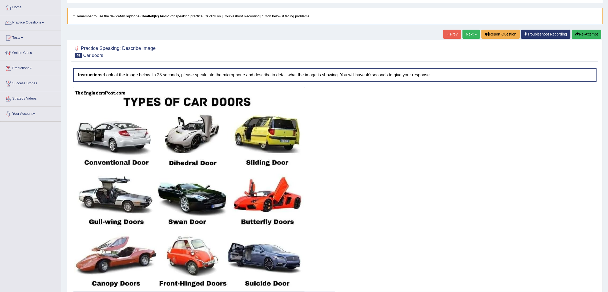
scroll to position [67, 0]
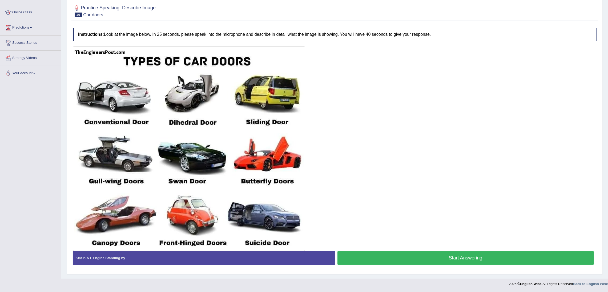
click at [450, 258] on button "Start Answering" at bounding box center [465, 258] width 257 height 14
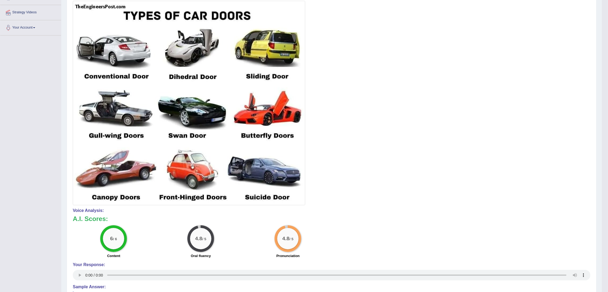
scroll to position [33, 0]
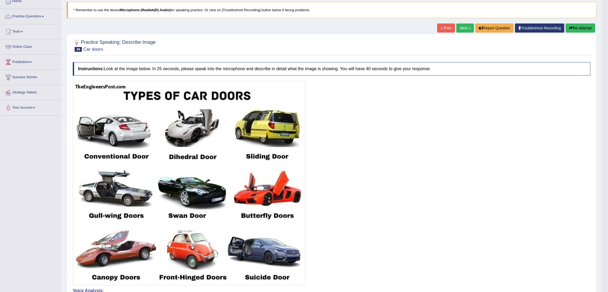
click at [463, 29] on link "Next »" at bounding box center [465, 27] width 18 height 9
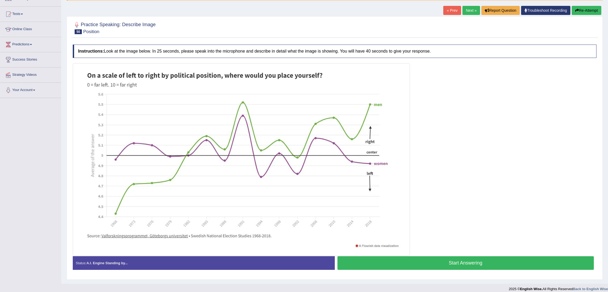
scroll to position [56, 0]
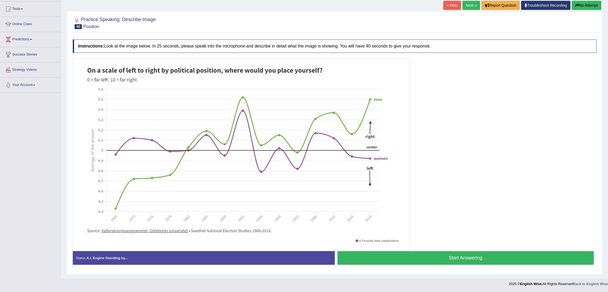
click at [487, 261] on button "Start Answering" at bounding box center [465, 258] width 257 height 14
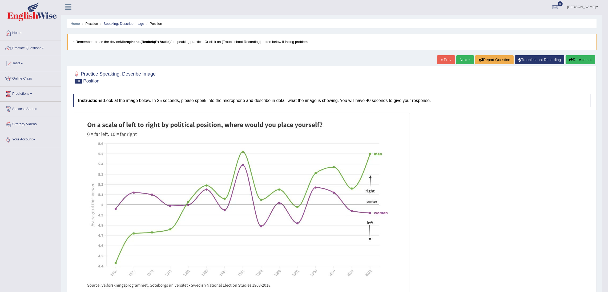
scroll to position [0, 0]
click at [462, 61] on link "Next »" at bounding box center [465, 60] width 18 height 9
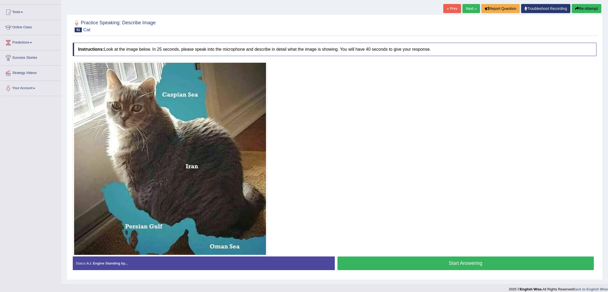
scroll to position [58, 0]
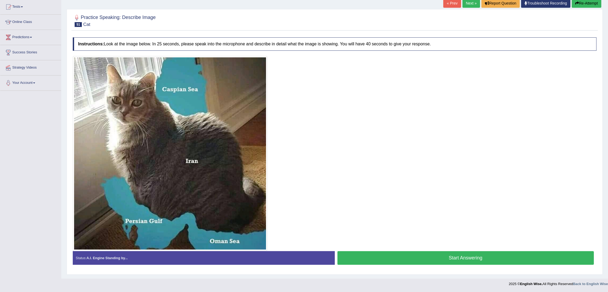
click at [428, 256] on button "Start Answering" at bounding box center [465, 258] width 257 height 14
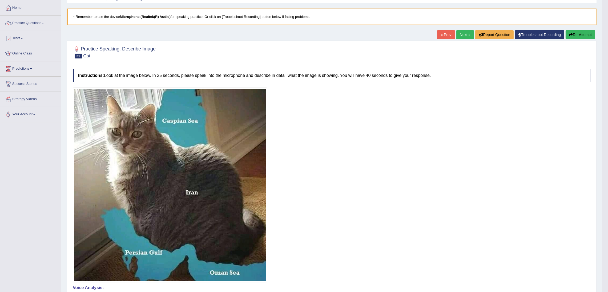
scroll to position [18, 0]
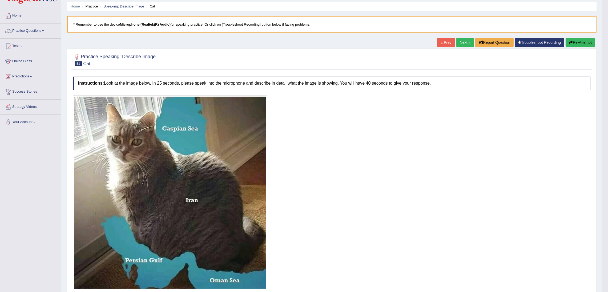
click at [464, 41] on link "Next »" at bounding box center [465, 42] width 18 height 9
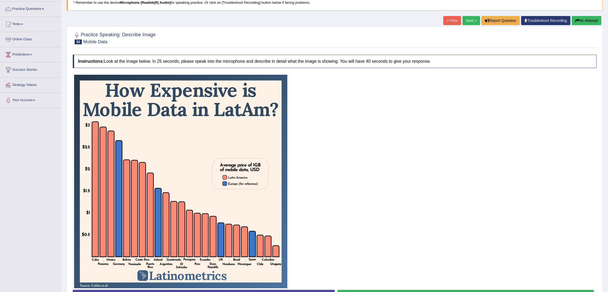
scroll to position [79, 0]
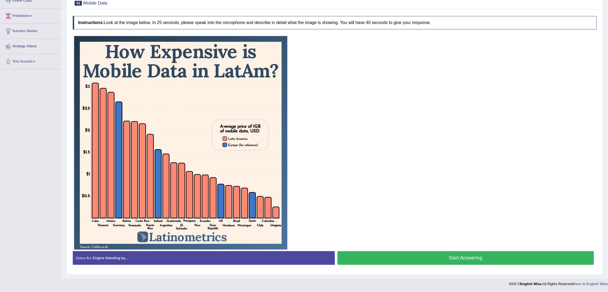
click at [462, 259] on button "Start Answering" at bounding box center [465, 258] width 257 height 14
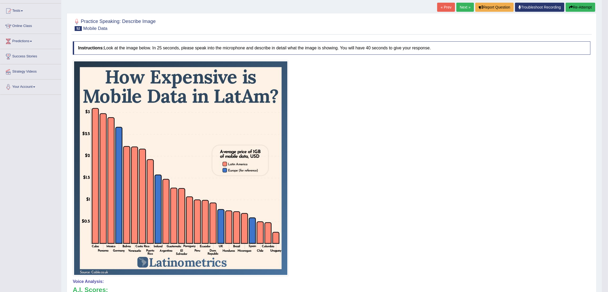
scroll to position [39, 0]
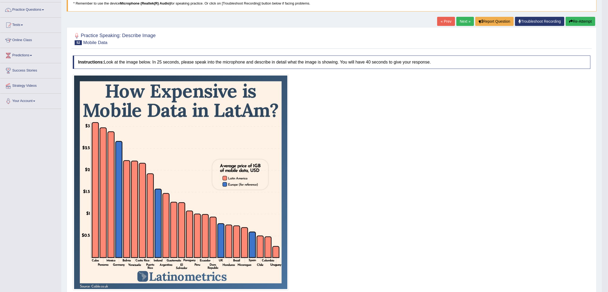
drag, startPoint x: 462, startPoint y: 22, endPoint x: 460, endPoint y: 28, distance: 6.2
click at [462, 22] on link "Next »" at bounding box center [465, 21] width 18 height 9
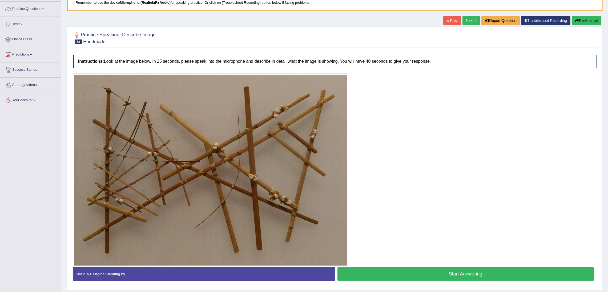
scroll to position [56, 0]
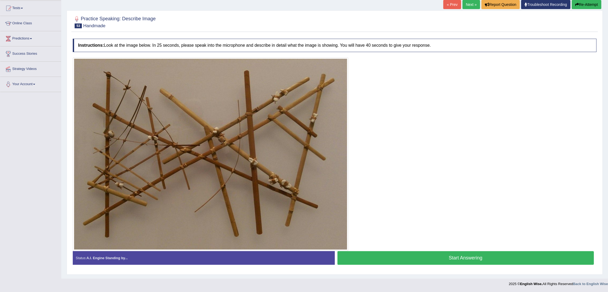
click at [432, 256] on button "Start Answering" at bounding box center [465, 258] width 257 height 14
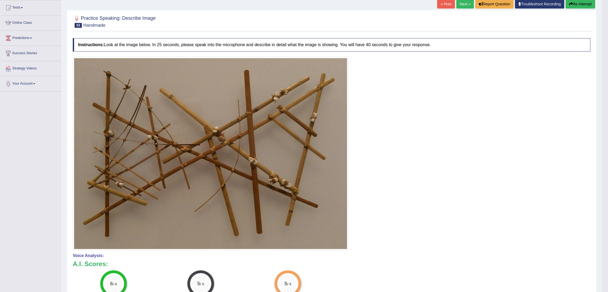
click at [462, 2] on link "Next »" at bounding box center [465, 3] width 18 height 9
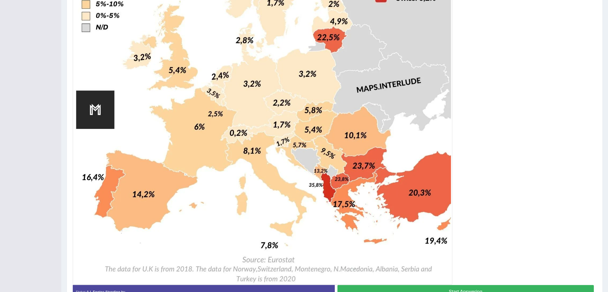
scroll to position [344, 0]
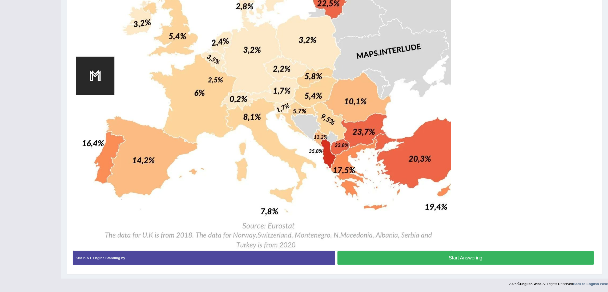
click at [501, 262] on button "Start Answering" at bounding box center [465, 258] width 257 height 14
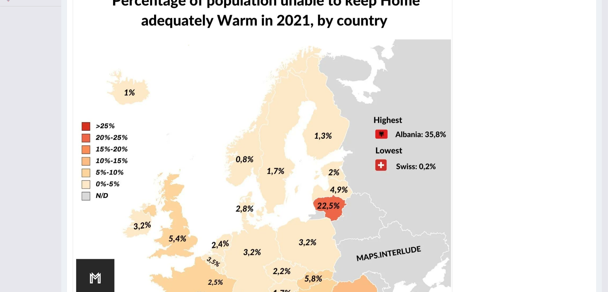
scroll to position [24, 0]
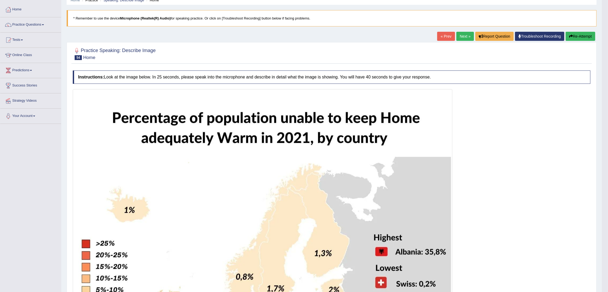
drag, startPoint x: 460, startPoint y: 34, endPoint x: 459, endPoint y: 47, distance: 12.5
click at [460, 34] on link "Next »" at bounding box center [465, 36] width 18 height 9
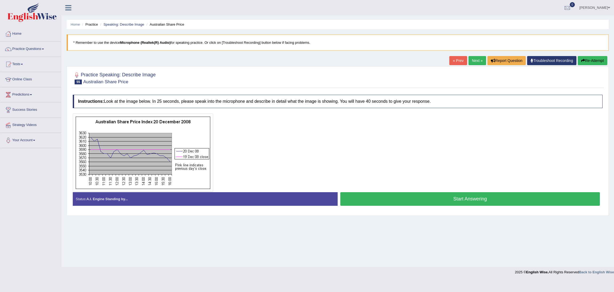
click at [462, 199] on button "Start Answering" at bounding box center [470, 199] width 260 height 14
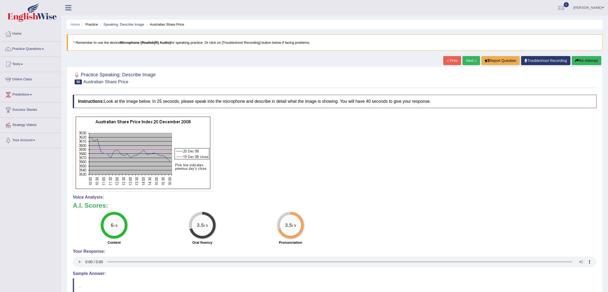
click at [584, 59] on button "Re-Attempt" at bounding box center [587, 60] width 30 height 9
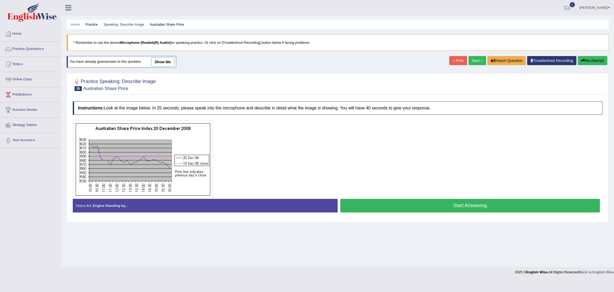
click at [451, 205] on button "Start Answering" at bounding box center [470, 206] width 260 height 14
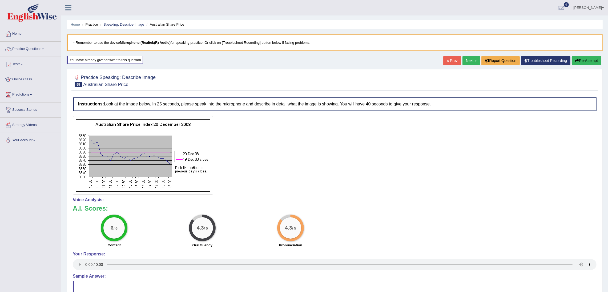
click at [466, 63] on link "Next »" at bounding box center [471, 60] width 18 height 9
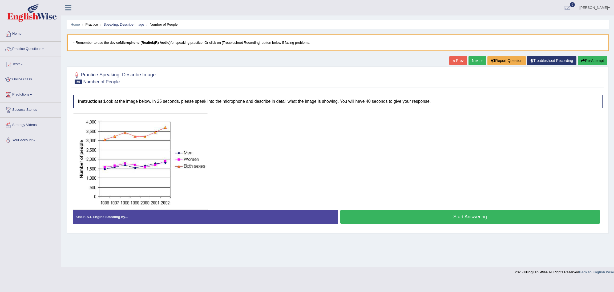
click at [473, 219] on button "Start Answering" at bounding box center [470, 217] width 260 height 14
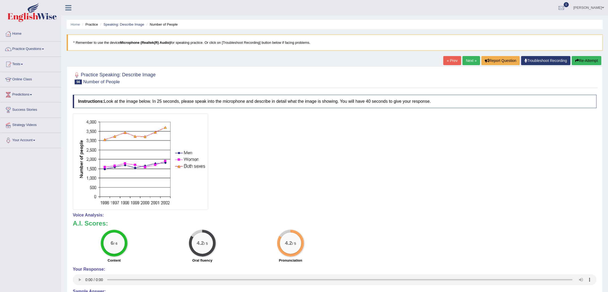
drag, startPoint x: 464, startPoint y: 58, endPoint x: 476, endPoint y: 60, distance: 12.0
click at [464, 58] on link "Next »" at bounding box center [471, 60] width 18 height 9
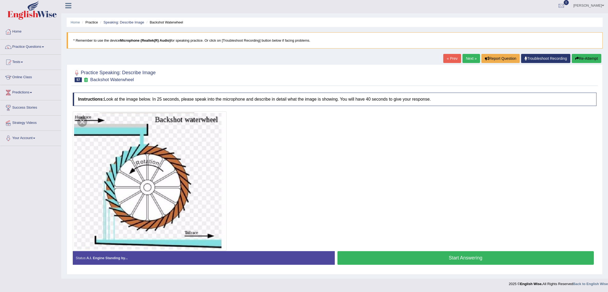
scroll to position [3, 0]
click at [492, 259] on button "Start Answering" at bounding box center [465, 258] width 257 height 14
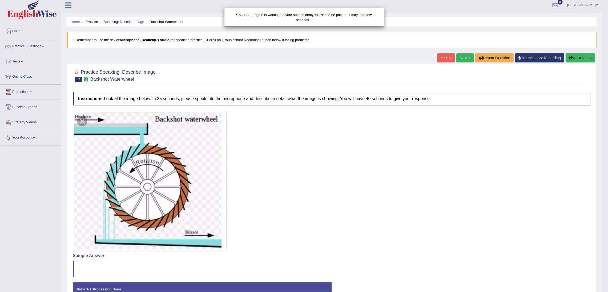
scroll to position [39, 0]
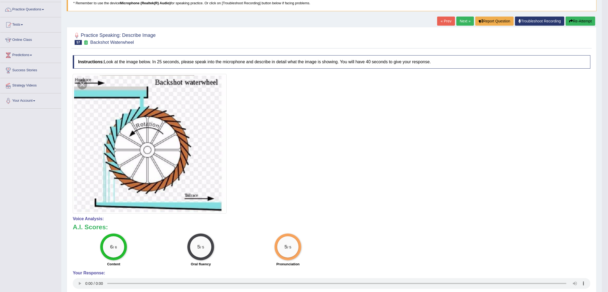
click at [463, 22] on link "Next »" at bounding box center [465, 21] width 18 height 9
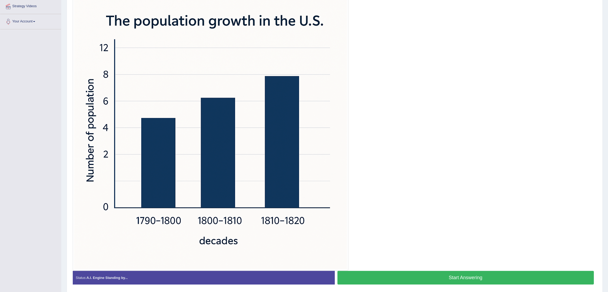
scroll to position [120, 0]
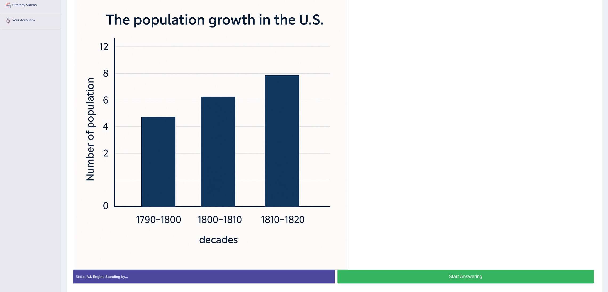
click at [474, 274] on button "Start Answering" at bounding box center [465, 276] width 257 height 14
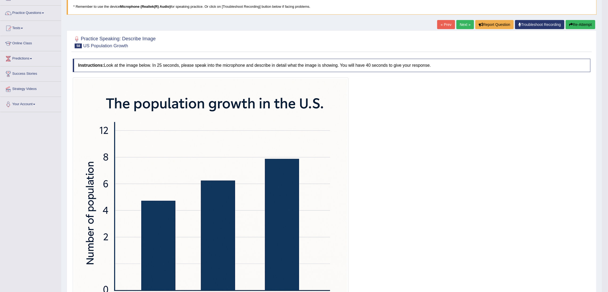
scroll to position [0, 0]
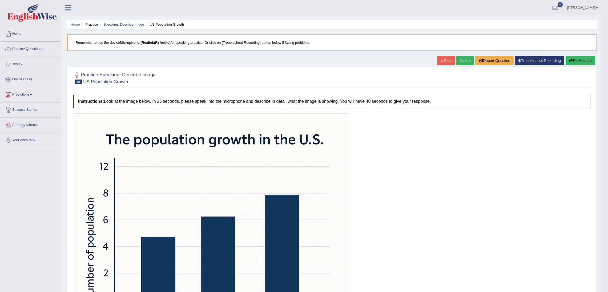
click at [462, 62] on link "Next »" at bounding box center [465, 60] width 18 height 9
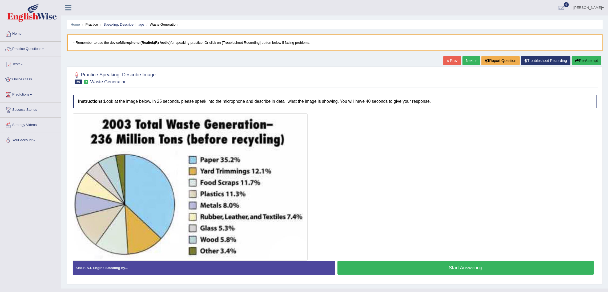
click at [457, 266] on button "Start Answering" at bounding box center [465, 268] width 257 height 14
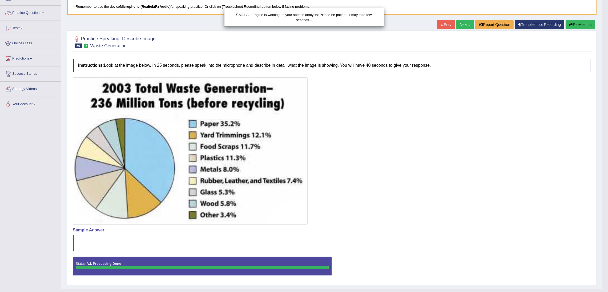
scroll to position [47, 0]
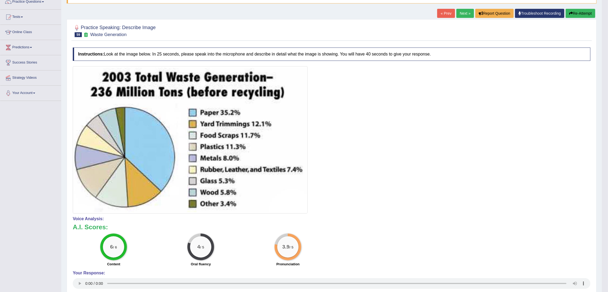
click at [463, 12] on link "Next »" at bounding box center [465, 13] width 18 height 9
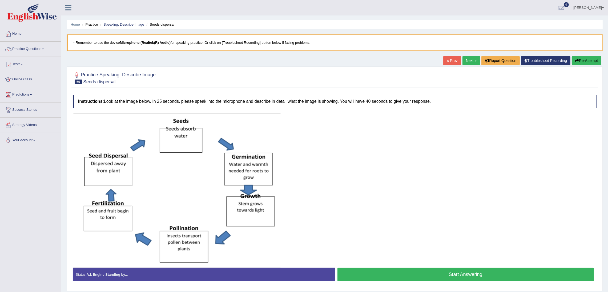
click at [436, 278] on button "Start Answering" at bounding box center [465, 274] width 257 height 14
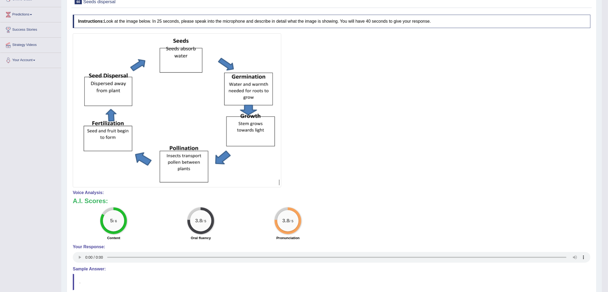
scroll to position [40, 0]
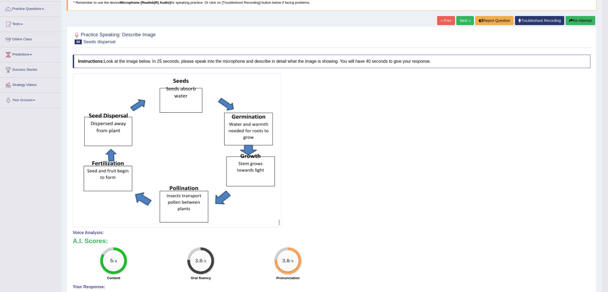
click at [581, 21] on button "Re-Attempt" at bounding box center [580, 20] width 30 height 9
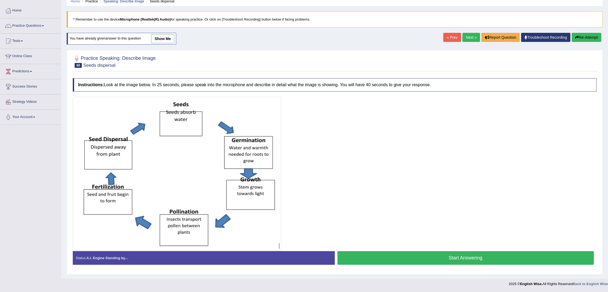
click at [447, 258] on button "Start Answering" at bounding box center [465, 258] width 257 height 14
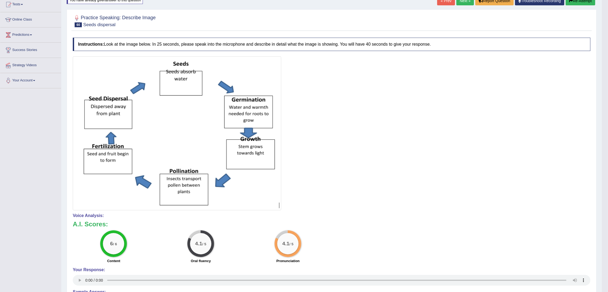
scroll to position [20, 0]
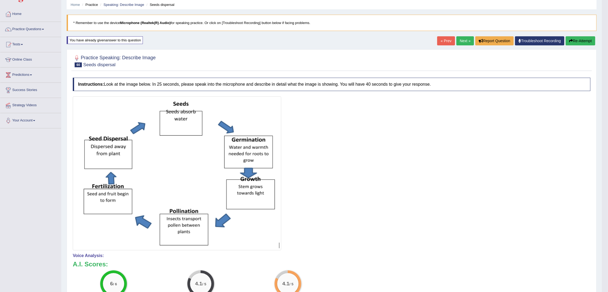
click at [462, 40] on link "Next »" at bounding box center [465, 40] width 18 height 9
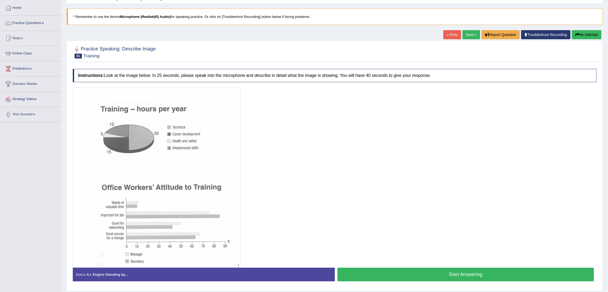
scroll to position [43, 0]
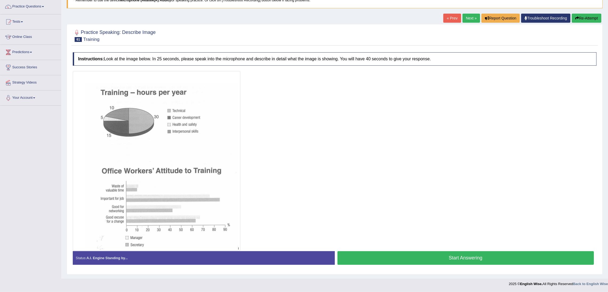
click at [470, 262] on button "Start Answering" at bounding box center [465, 258] width 257 height 14
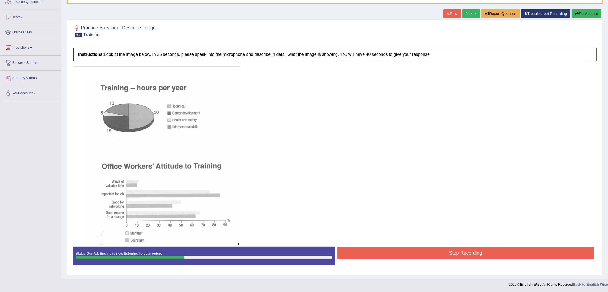
scroll to position [48, 0]
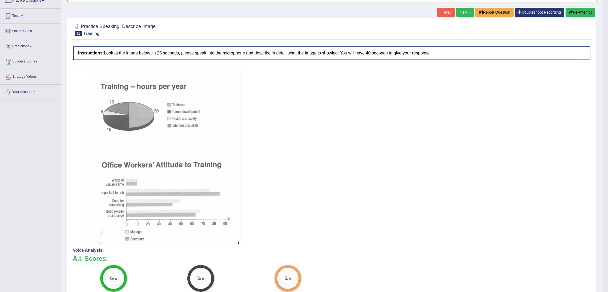
click at [460, 11] on link "Next »" at bounding box center [465, 12] width 18 height 9
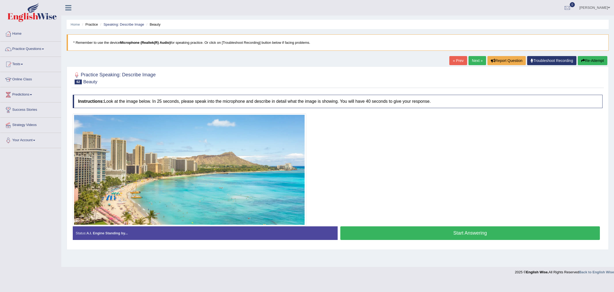
click at [452, 236] on button "Start Answering" at bounding box center [470, 233] width 260 height 14
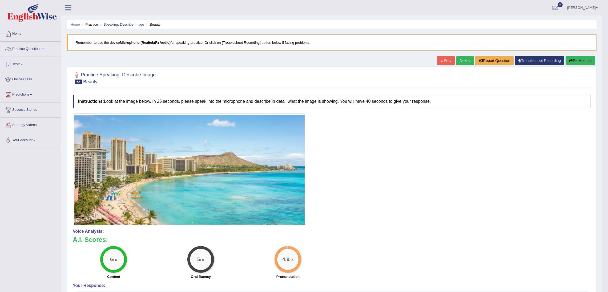
click at [462, 59] on link "Next »" at bounding box center [465, 60] width 18 height 9
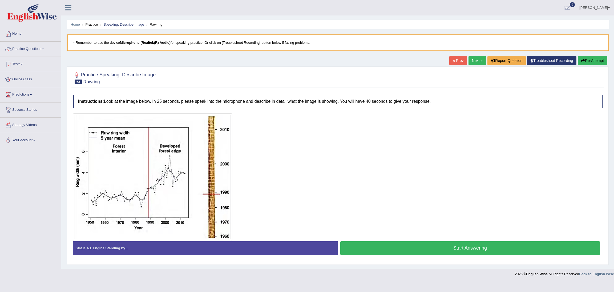
click at [469, 250] on button "Start Answering" at bounding box center [470, 248] width 260 height 14
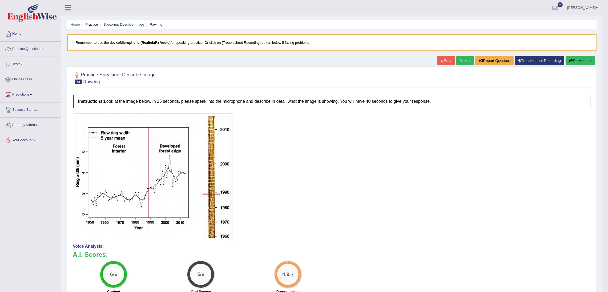
click at [463, 58] on link "Next »" at bounding box center [465, 60] width 18 height 9
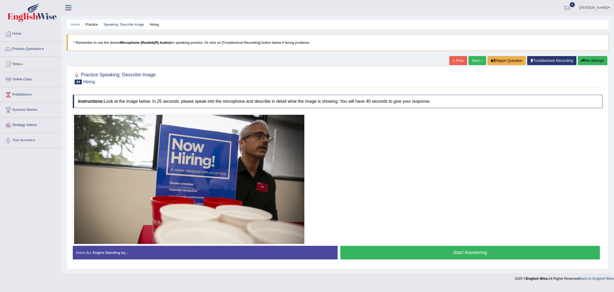
drag, startPoint x: 464, startPoint y: 254, endPoint x: 426, endPoint y: 228, distance: 46.4
click at [463, 254] on button "Start Answering" at bounding box center [470, 252] width 260 height 14
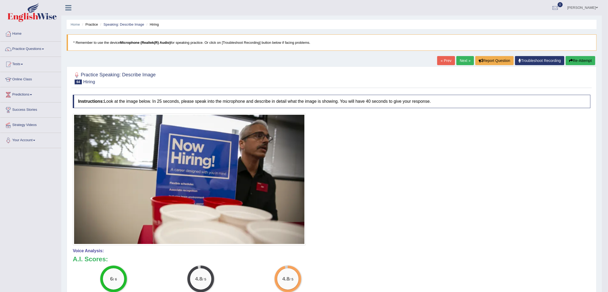
drag, startPoint x: 462, startPoint y: 59, endPoint x: 459, endPoint y: 66, distance: 7.2
click at [462, 59] on link "Next »" at bounding box center [465, 60] width 18 height 9
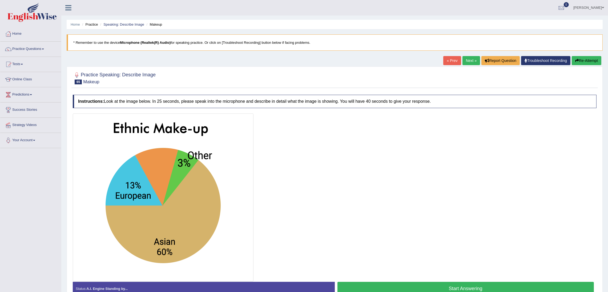
scroll to position [31, 0]
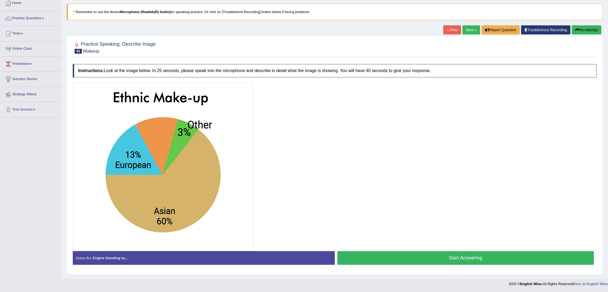
click at [452, 257] on button "Start Answering" at bounding box center [465, 258] width 257 height 14
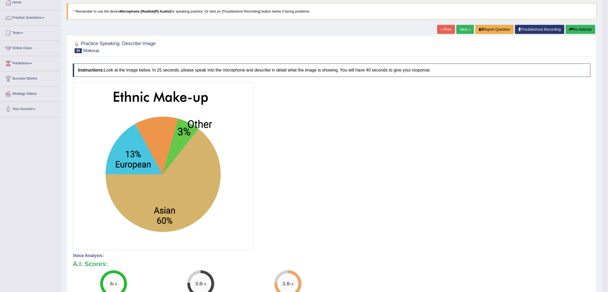
click at [459, 29] on link "Next »" at bounding box center [465, 29] width 18 height 9
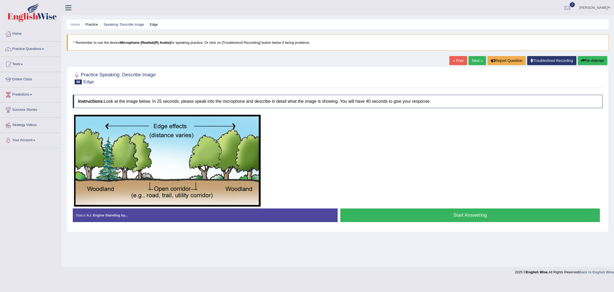
click at [492, 213] on button "Start Answering" at bounding box center [470, 215] width 260 height 14
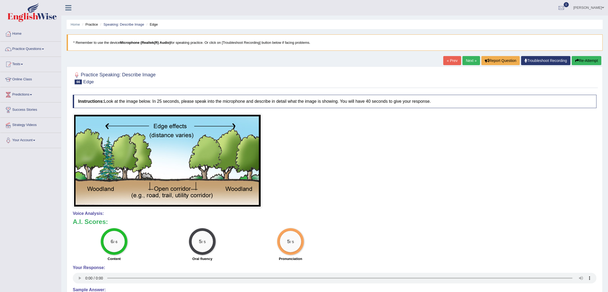
click at [466, 59] on link "Next »" at bounding box center [471, 60] width 18 height 9
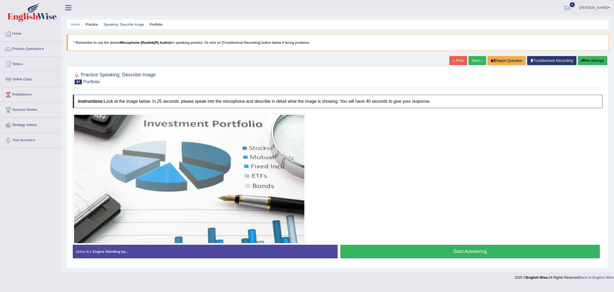
click at [475, 251] on button "Start Answering" at bounding box center [470, 251] width 260 height 14
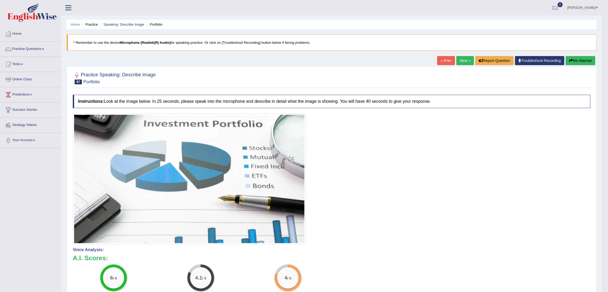
click at [464, 58] on link "Next »" at bounding box center [465, 60] width 18 height 9
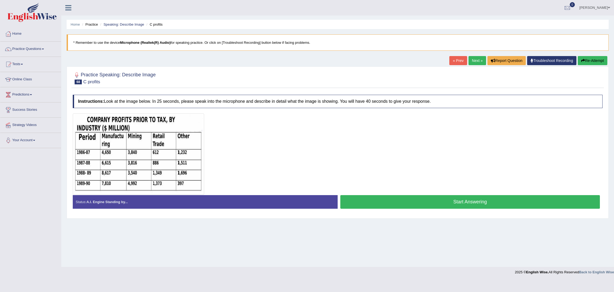
click at [482, 202] on button "Start Answering" at bounding box center [470, 202] width 260 height 14
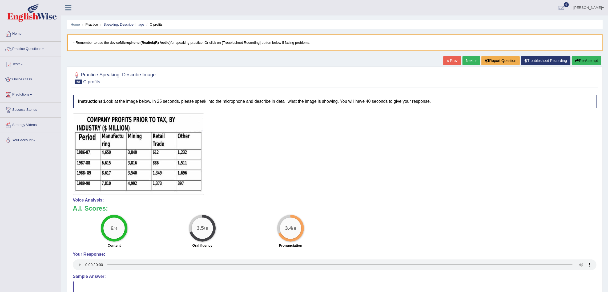
click at [471, 59] on link "Next »" at bounding box center [471, 60] width 18 height 9
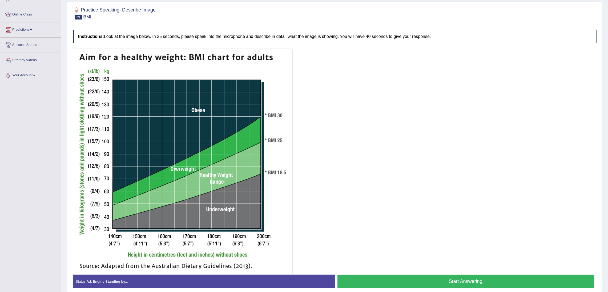
scroll to position [89, 0]
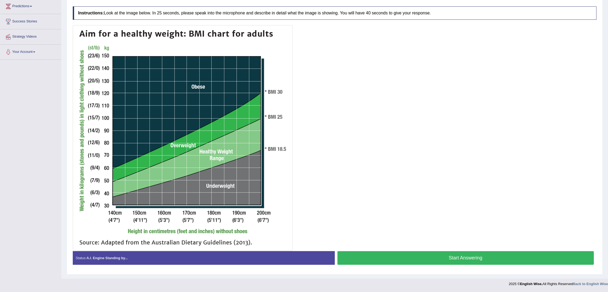
click at [477, 256] on button "Start Answering" at bounding box center [465, 258] width 257 height 14
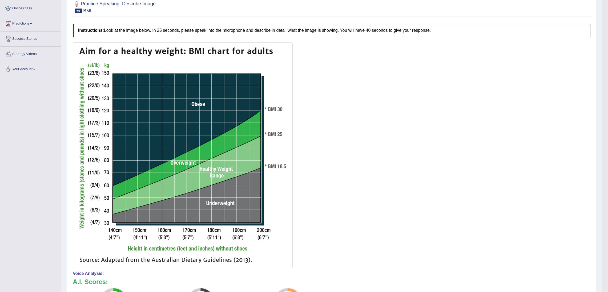
scroll to position [46, 0]
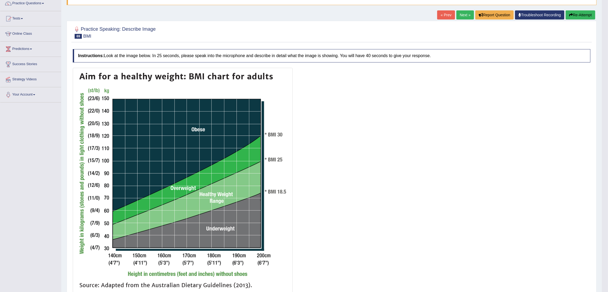
click at [460, 16] on link "Next »" at bounding box center [465, 14] width 18 height 9
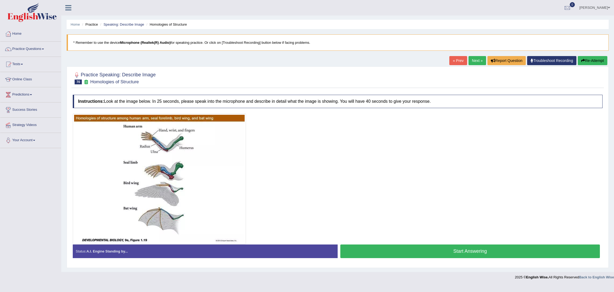
click at [462, 252] on button "Start Answering" at bounding box center [470, 251] width 260 height 14
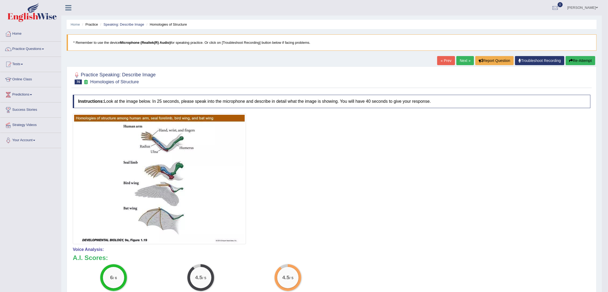
drag, startPoint x: 460, startPoint y: 63, endPoint x: 467, endPoint y: 67, distance: 8.4
click at [460, 63] on link "Next »" at bounding box center [465, 60] width 18 height 9
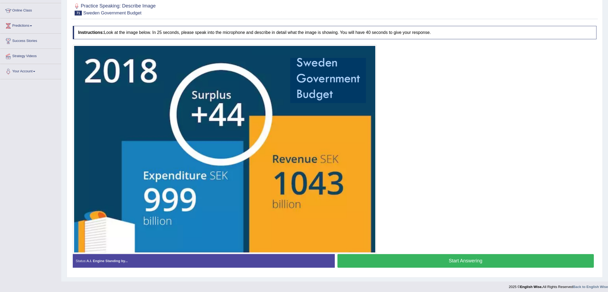
scroll to position [72, 0]
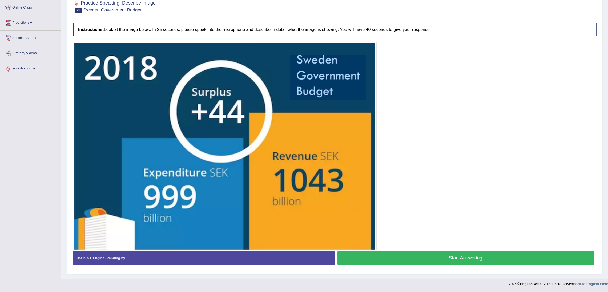
click at [498, 258] on button "Start Answering" at bounding box center [465, 258] width 257 height 14
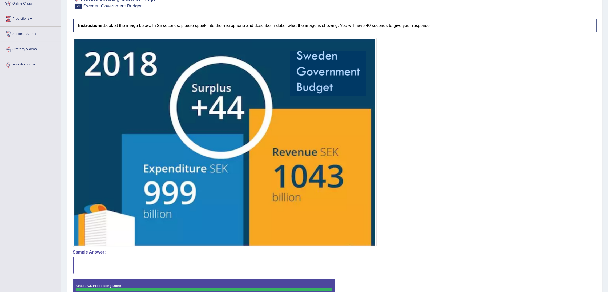
scroll to position [109, 0]
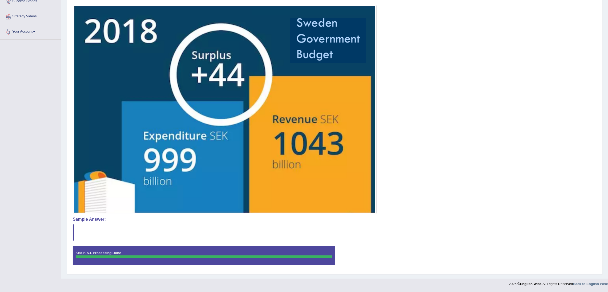
click at [466, 160] on div at bounding box center [335, 109] width 524 height 209
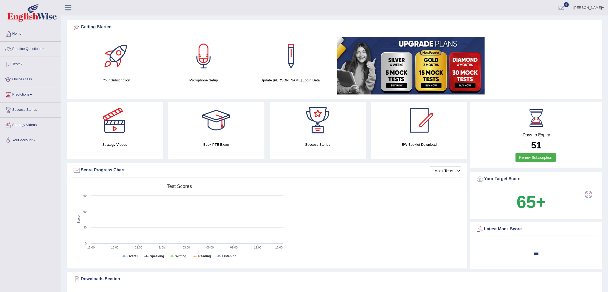
click at [33, 50] on link "Practice Questions" at bounding box center [30, 48] width 61 height 13
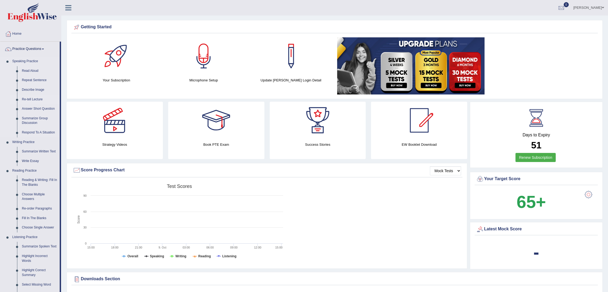
click at [33, 99] on link "Re-tell Lecture" at bounding box center [39, 100] width 40 height 10
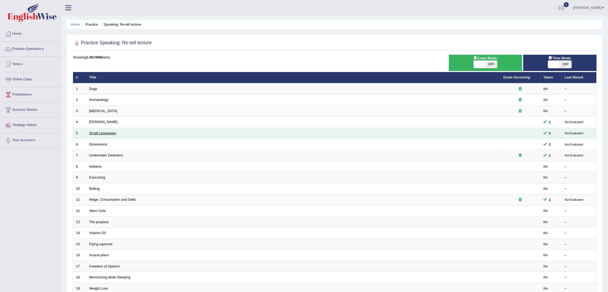
click at [111, 131] on link "Small Languages" at bounding box center [102, 133] width 27 height 4
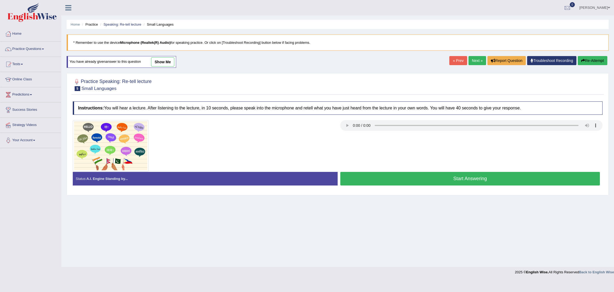
click at [447, 182] on button "Start Answering" at bounding box center [470, 179] width 260 height 14
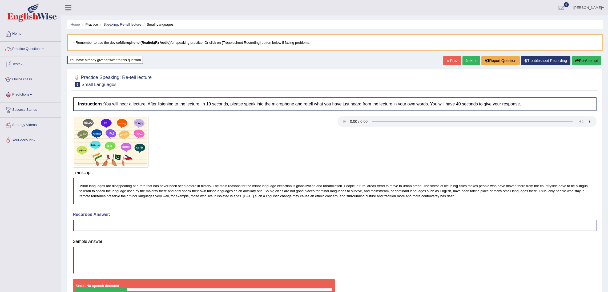
click at [28, 50] on link "Practice Questions" at bounding box center [30, 48] width 61 height 13
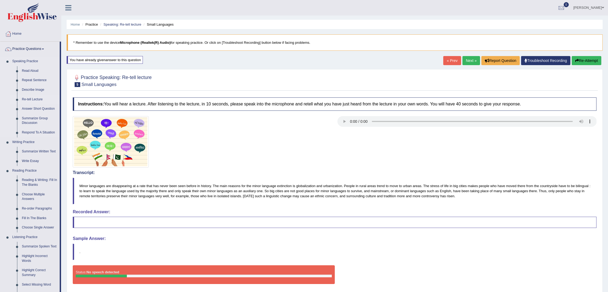
click at [31, 98] on link "Re-tell Lecture" at bounding box center [39, 100] width 40 height 10
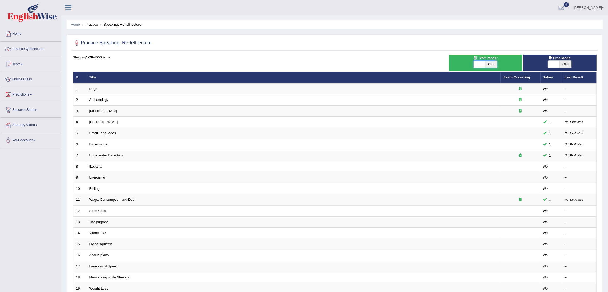
click at [480, 62] on span at bounding box center [480, 63] width 12 height 7
checkbox input "true"
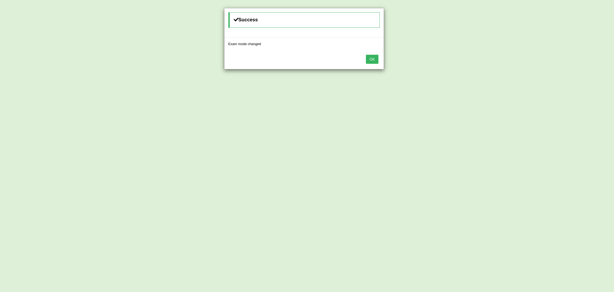
click at [373, 61] on button "OK" at bounding box center [372, 59] width 12 height 9
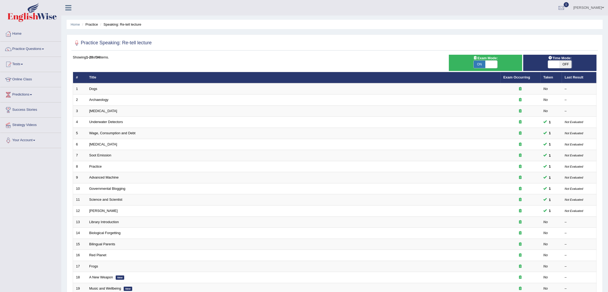
click at [551, 63] on span at bounding box center [554, 63] width 12 height 7
checkbox input "true"
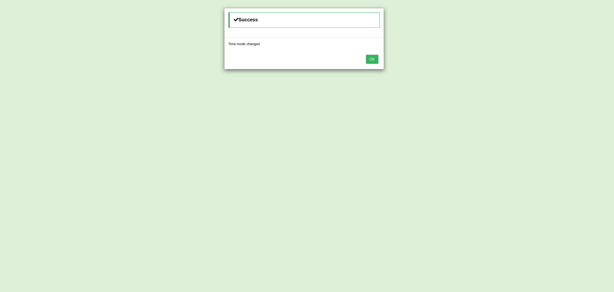
click at [374, 62] on button "OK" at bounding box center [372, 59] width 12 height 9
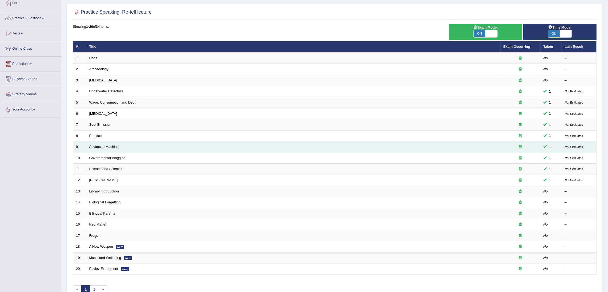
scroll to position [62, 0]
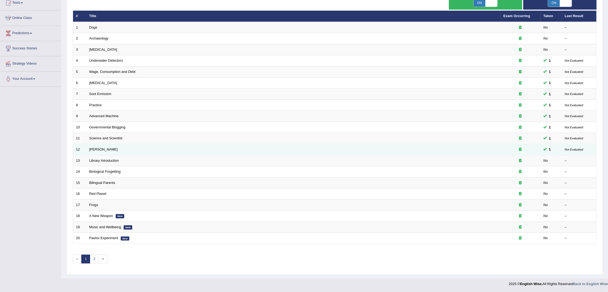
click at [113, 149] on td "Edmund Wilson" at bounding box center [293, 149] width 414 height 11
drag, startPoint x: 104, startPoint y: 149, endPoint x: 110, endPoint y: 148, distance: 6.0
click at [104, 149] on link "Edmund Wilson" at bounding box center [103, 149] width 29 height 4
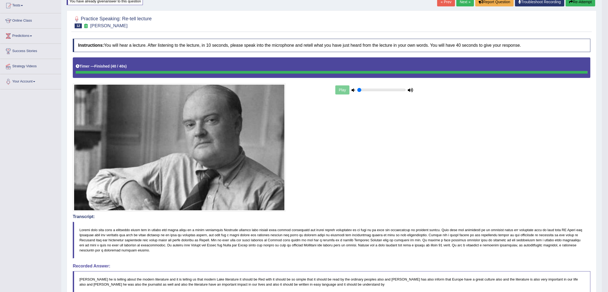
scroll to position [40, 0]
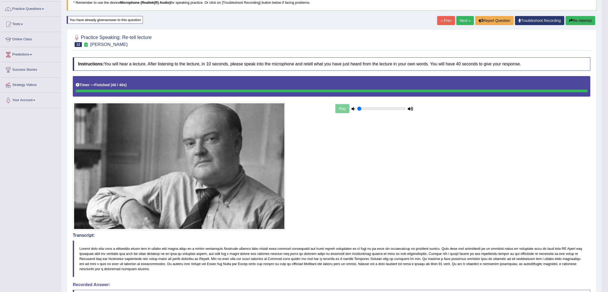
click at [465, 22] on link "Next »" at bounding box center [465, 20] width 18 height 9
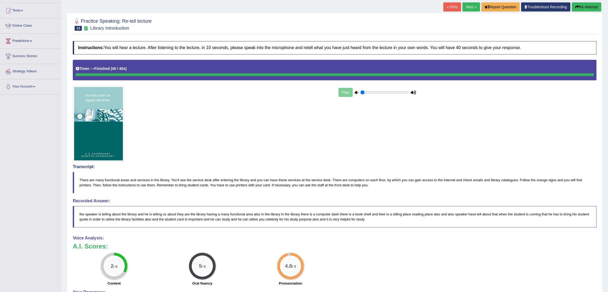
scroll to position [40, 0]
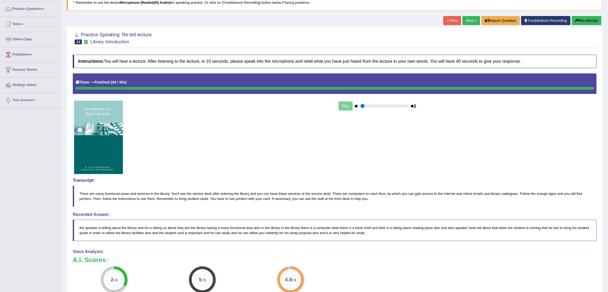
click at [466, 17] on link "Next »" at bounding box center [471, 20] width 18 height 9
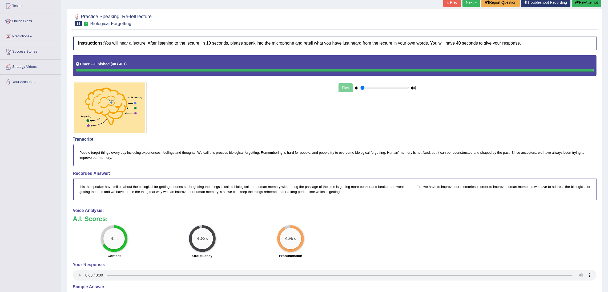
scroll to position [40, 0]
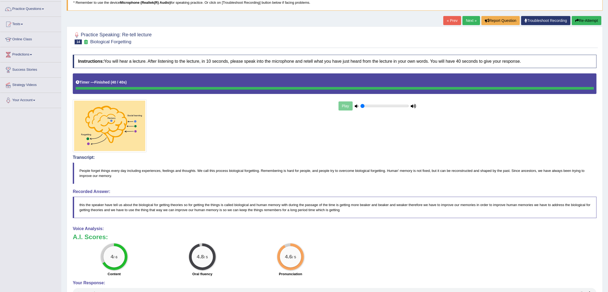
click at [467, 22] on link "Next »" at bounding box center [471, 20] width 18 height 9
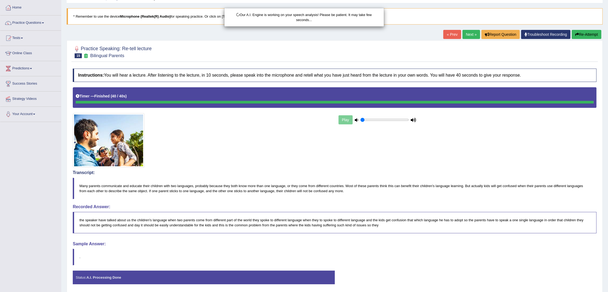
scroll to position [40, 0]
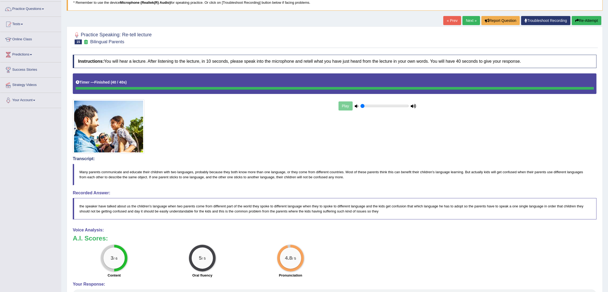
click at [469, 19] on link "Next »" at bounding box center [471, 20] width 18 height 9
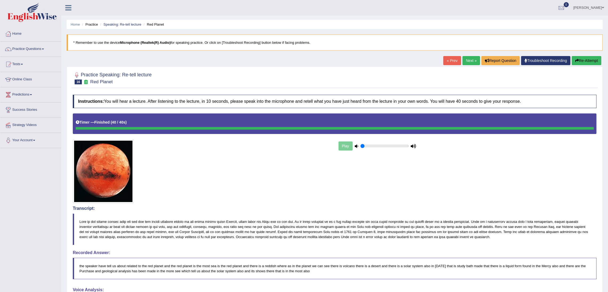
click at [467, 61] on link "Next »" at bounding box center [471, 60] width 18 height 9
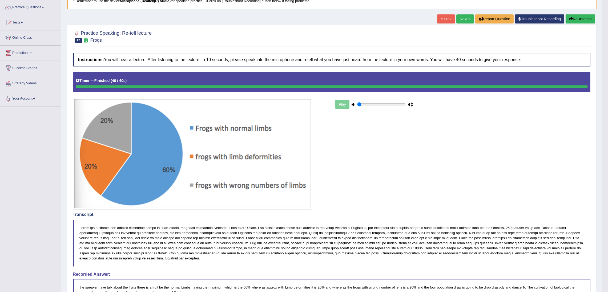
scroll to position [10, 0]
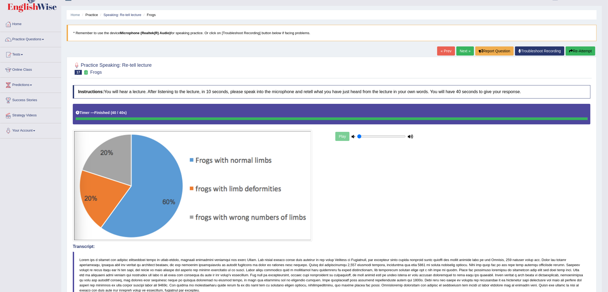
click at [462, 51] on link "Next »" at bounding box center [465, 50] width 18 height 9
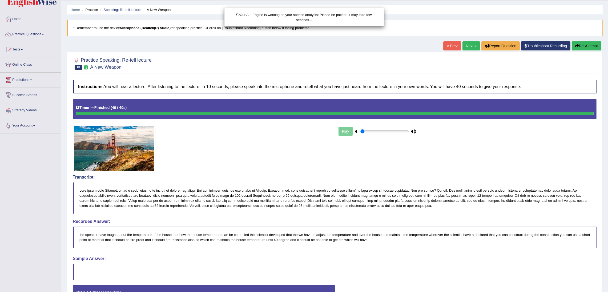
scroll to position [40, 0]
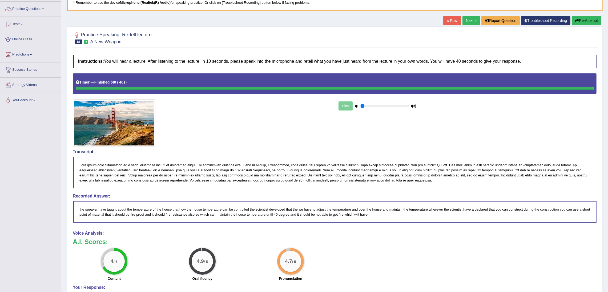
click at [468, 18] on link "Next »" at bounding box center [471, 20] width 18 height 9
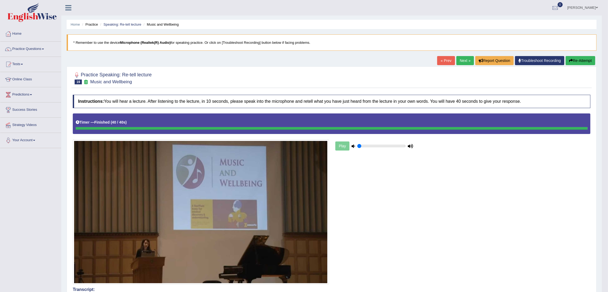
click at [461, 61] on link "Next »" at bounding box center [465, 60] width 18 height 9
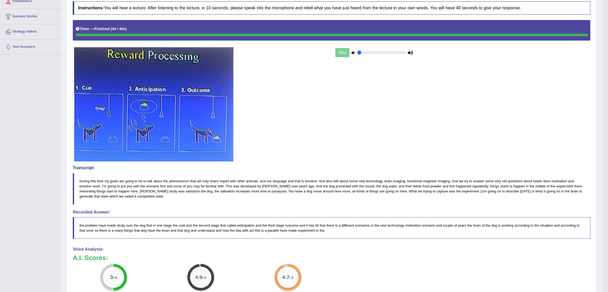
scroll to position [40, 0]
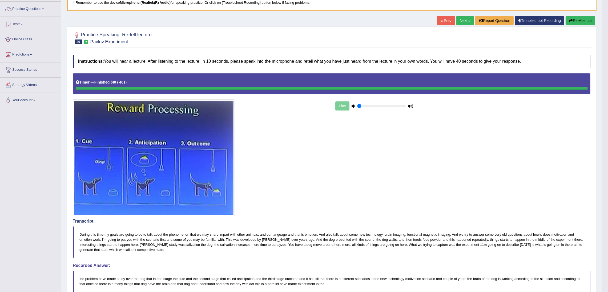
click at [461, 19] on link "Next »" at bounding box center [465, 20] width 18 height 9
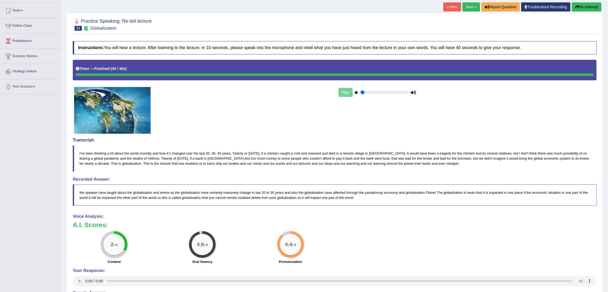
scroll to position [40, 0]
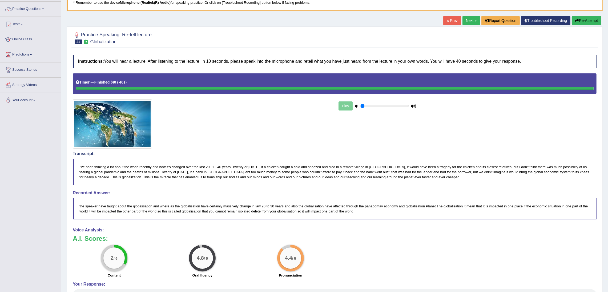
click at [467, 19] on link "Next »" at bounding box center [471, 20] width 18 height 9
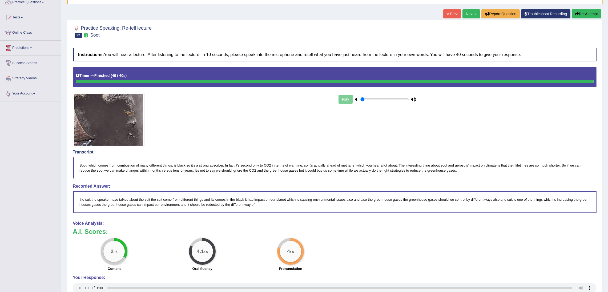
scroll to position [7, 0]
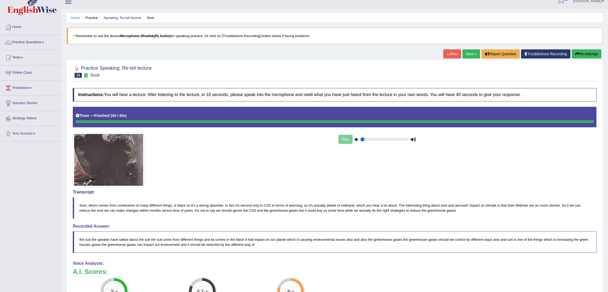
click at [469, 51] on link "Next »" at bounding box center [471, 53] width 18 height 9
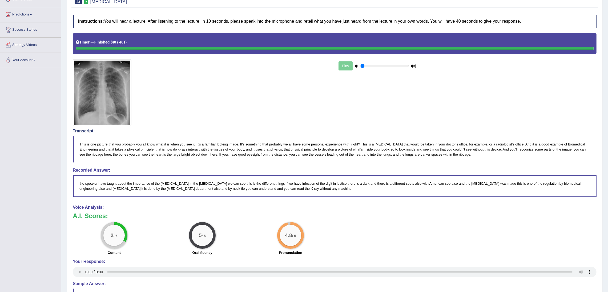
scroll to position [40, 0]
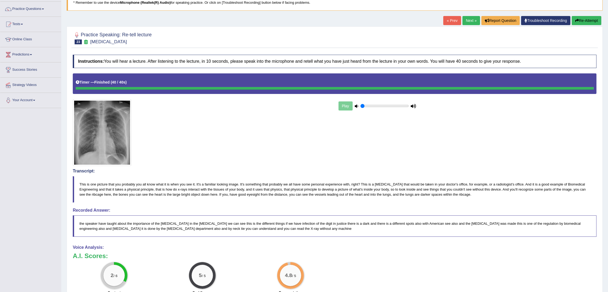
click at [471, 21] on link "Next »" at bounding box center [471, 20] width 18 height 9
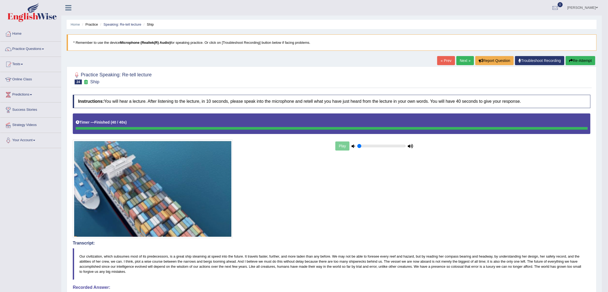
click at [461, 58] on link "Next »" at bounding box center [465, 60] width 18 height 9
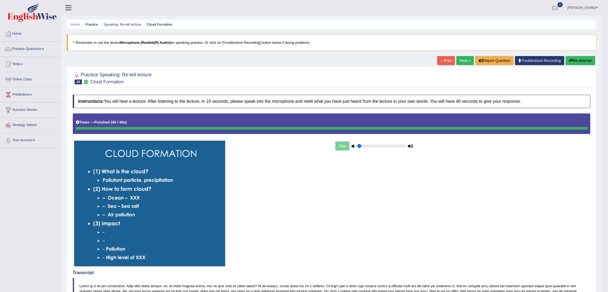
click at [461, 59] on link "Next »" at bounding box center [465, 60] width 18 height 9
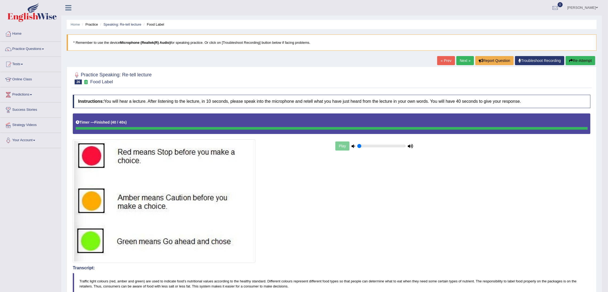
click at [462, 62] on link "Next »" at bounding box center [465, 60] width 18 height 9
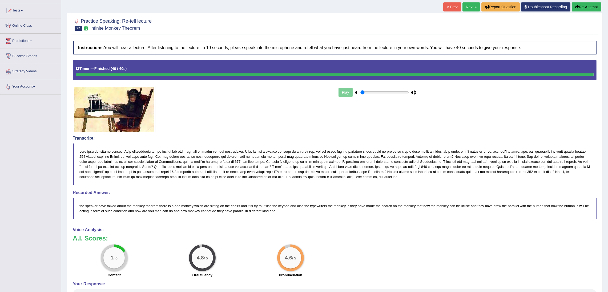
scroll to position [40, 0]
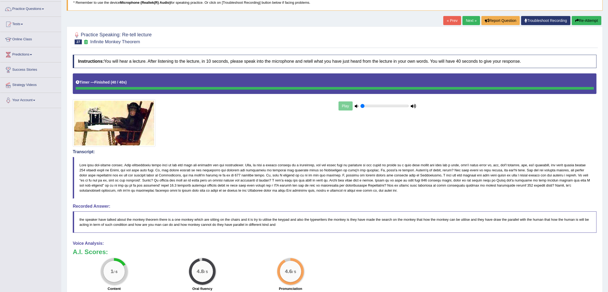
click at [468, 21] on link "Next »" at bounding box center [471, 20] width 18 height 9
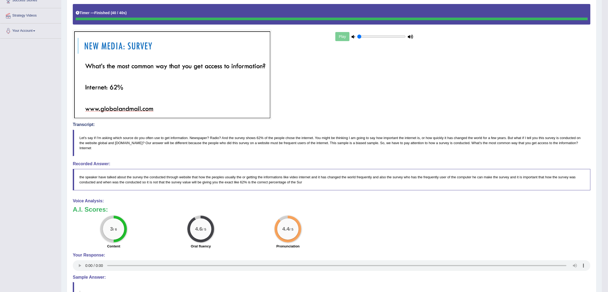
scroll to position [40, 0]
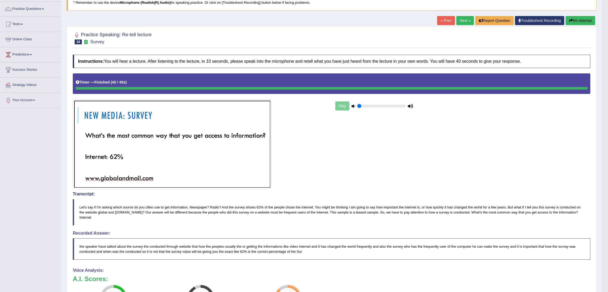
click at [462, 18] on link "Next »" at bounding box center [465, 20] width 18 height 9
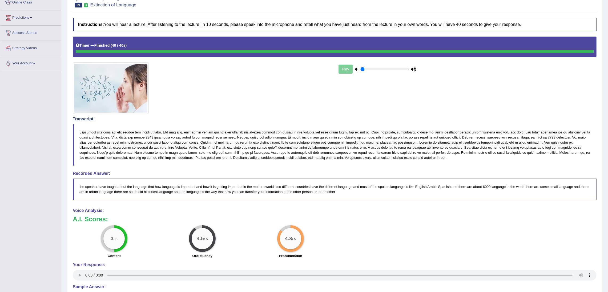
scroll to position [80, 0]
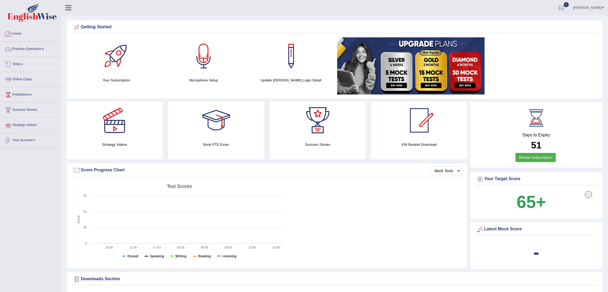
click at [33, 47] on link "Practice Questions" at bounding box center [30, 48] width 61 height 13
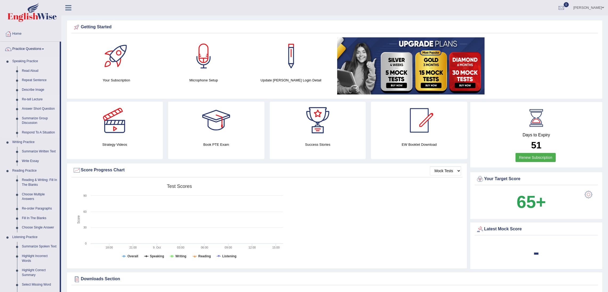
click at [36, 100] on link "Re-tell Lecture" at bounding box center [39, 100] width 40 height 10
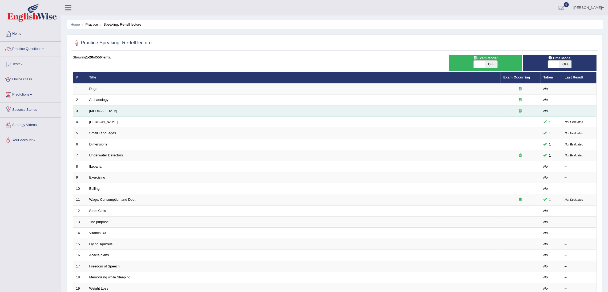
click at [105, 114] on td "[MEDICAL_DATA]" at bounding box center [293, 110] width 414 height 11
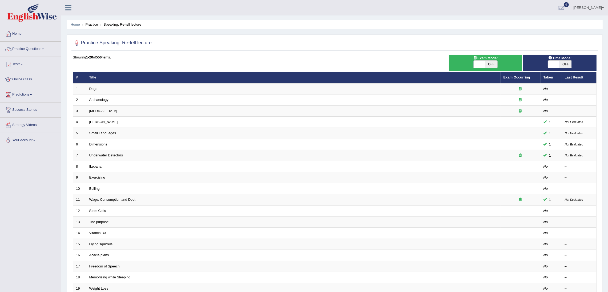
click at [491, 63] on span "OFF" at bounding box center [491, 63] width 12 height 7
checkbox input "true"
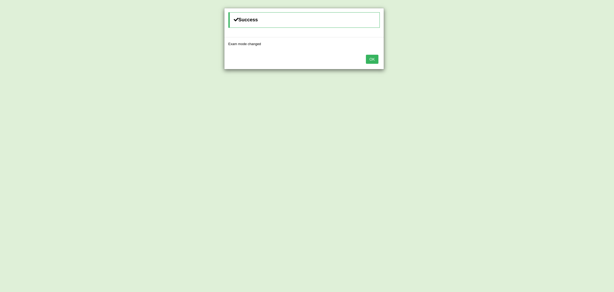
click at [372, 59] on button "OK" at bounding box center [372, 59] width 12 height 9
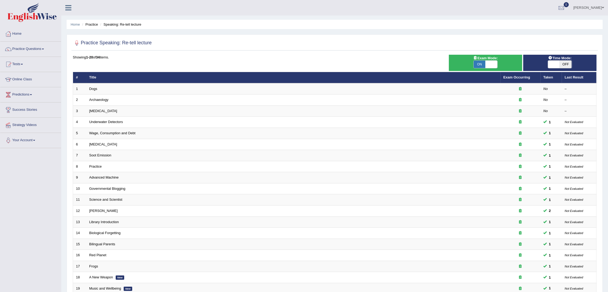
click at [565, 64] on span "OFF" at bounding box center [566, 63] width 12 height 7
checkbox input "true"
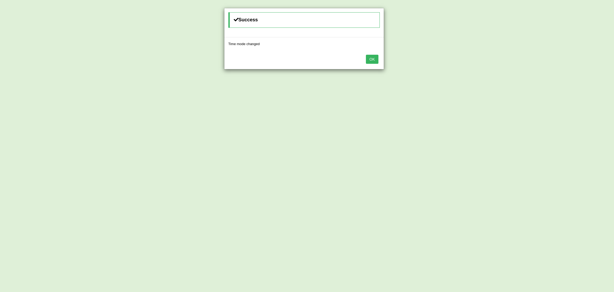
click at [375, 56] on button "OK" at bounding box center [372, 59] width 12 height 9
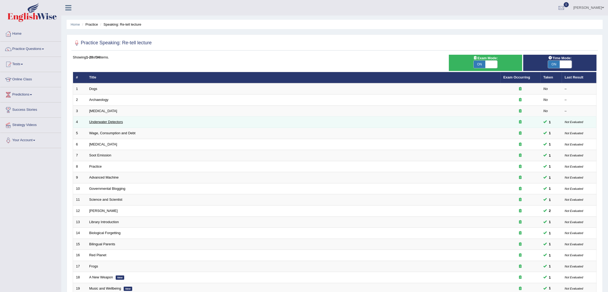
click at [116, 122] on link "Underwater Detectors" at bounding box center [106, 122] width 34 height 4
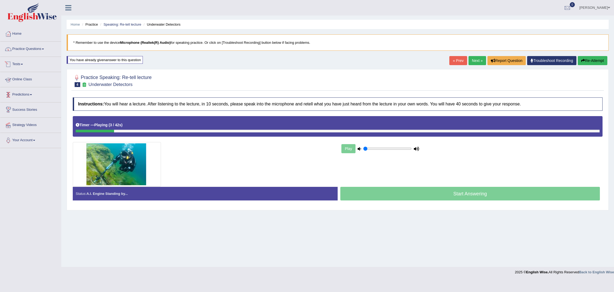
click at [33, 52] on link "Practice Questions" at bounding box center [30, 48] width 61 height 13
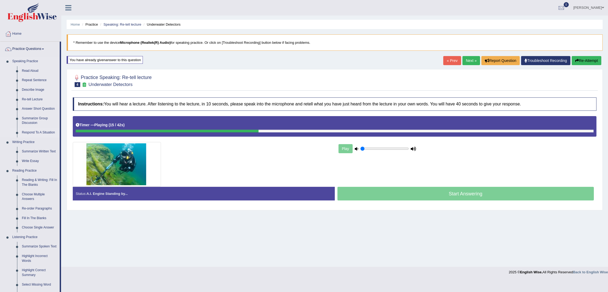
click at [42, 131] on link "Respond To A Situation" at bounding box center [39, 133] width 40 height 10
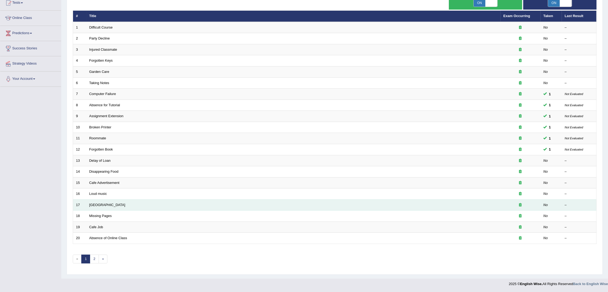
scroll to position [62, 0]
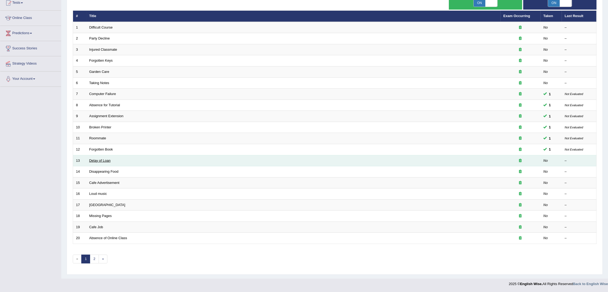
click at [95, 158] on link "Delay of Loan" at bounding box center [99, 160] width 21 height 4
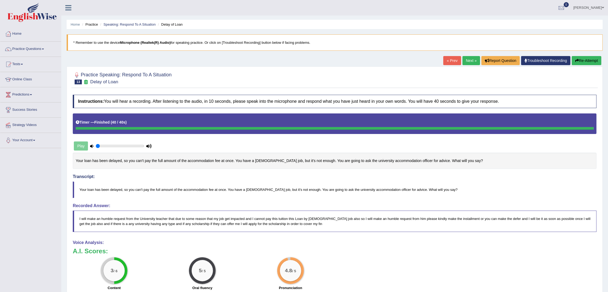
click at [467, 59] on link "Next »" at bounding box center [471, 60] width 18 height 9
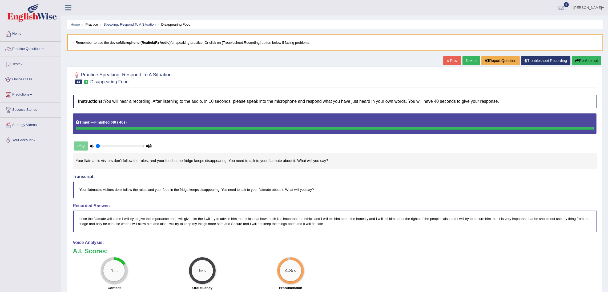
click at [468, 61] on link "Next »" at bounding box center [471, 60] width 18 height 9
click at [469, 60] on link "Next »" at bounding box center [471, 60] width 18 height 9
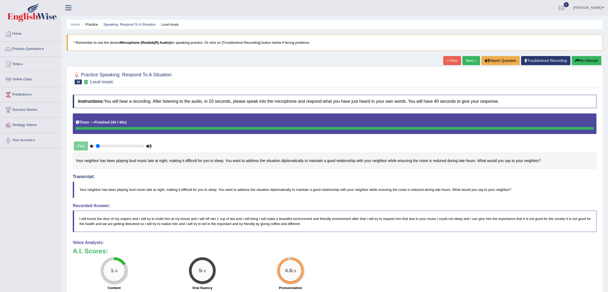
click at [469, 60] on link "Next »" at bounding box center [471, 60] width 18 height 9
drag, startPoint x: 75, startPoint y: 161, endPoint x: 154, endPoint y: 162, distance: 79.2
click at [154, 162] on div "You have an assignment due next week. Now you are in the library, but someone n…" at bounding box center [335, 160] width 524 height 16
click at [21, 48] on link "Practice Questions" at bounding box center [30, 48] width 61 height 13
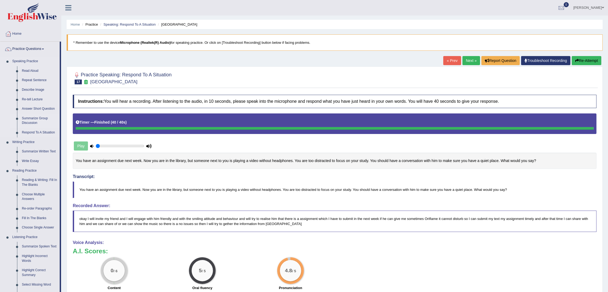
click at [34, 120] on link "Summarize Group Discussion" at bounding box center [39, 121] width 40 height 14
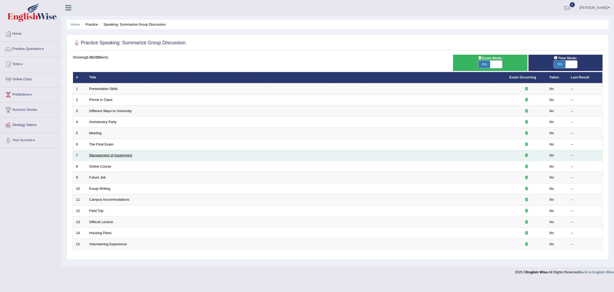
click at [104, 155] on link "Management of Assignment" at bounding box center [110, 155] width 43 height 4
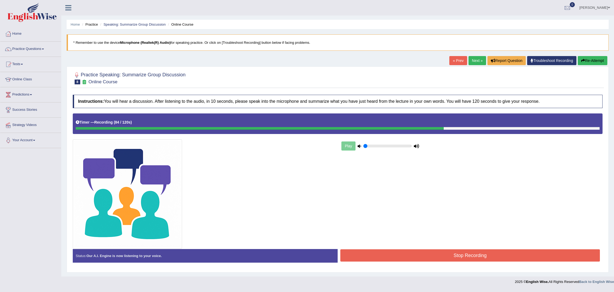
click at [460, 29] on div "Home Practice Speaking: Summarize Group Discussion Online Course * Remember to …" at bounding box center [337, 138] width 553 height 276
click at [478, 23] on ul "Home Practice Speaking: Summarize Group Discussion Online Course" at bounding box center [338, 24] width 542 height 9
